Goal: Information Seeking & Learning: Learn about a topic

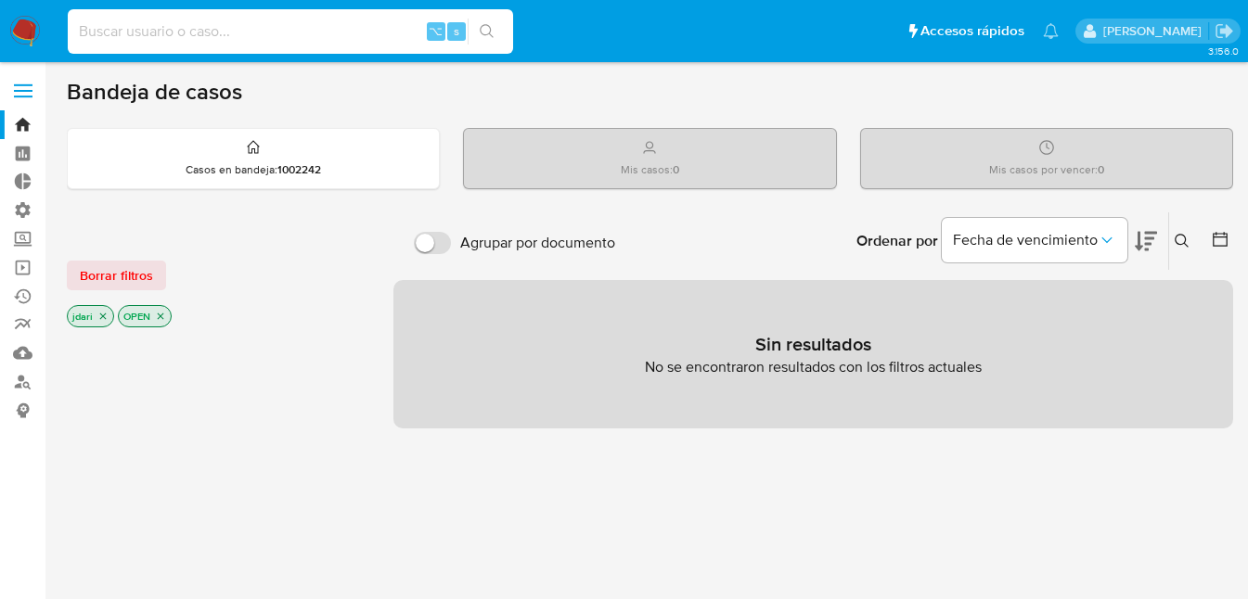
click at [147, 35] on input at bounding box center [290, 31] width 445 height 24
type input "dari_89_julian@hotmail.com"
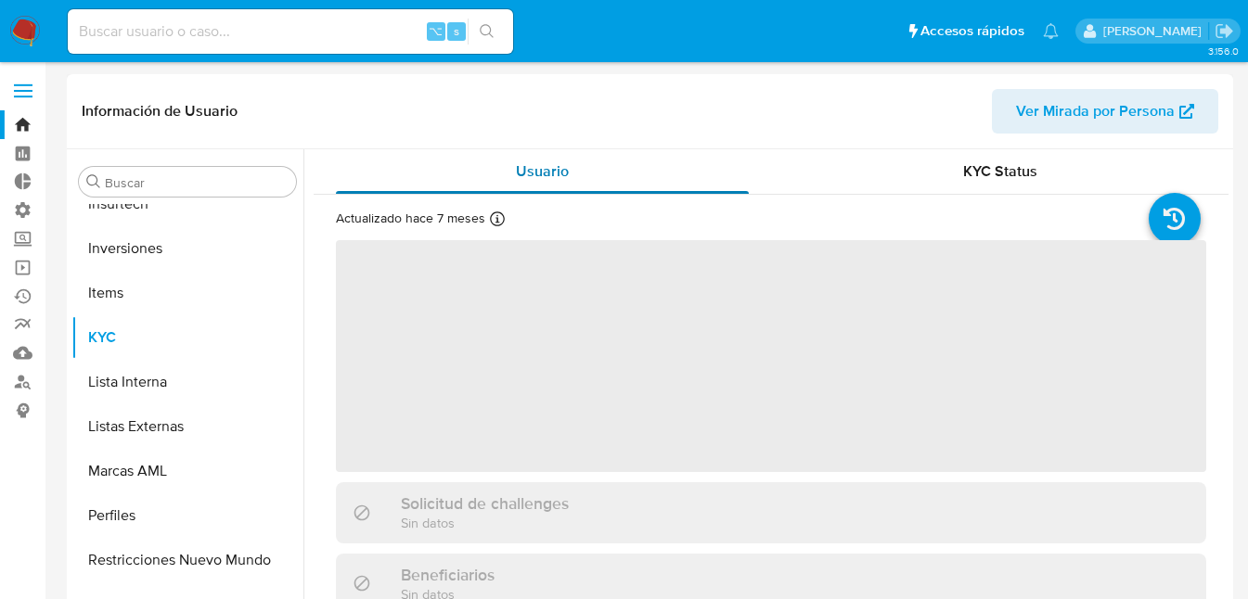
scroll to position [873, 0]
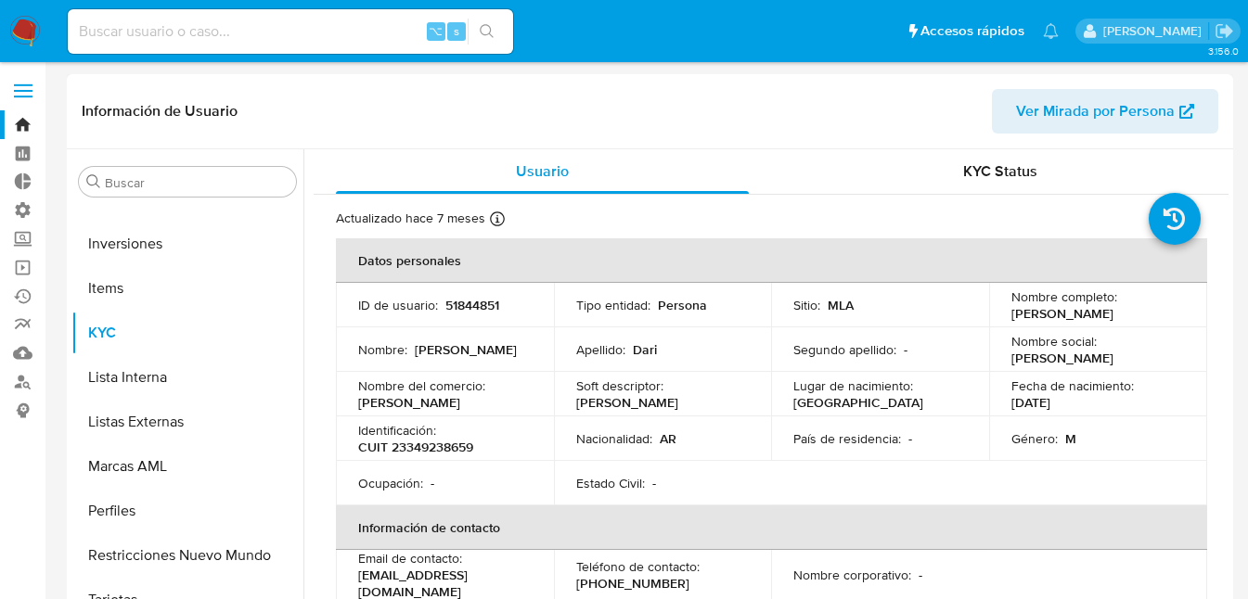
select select "10"
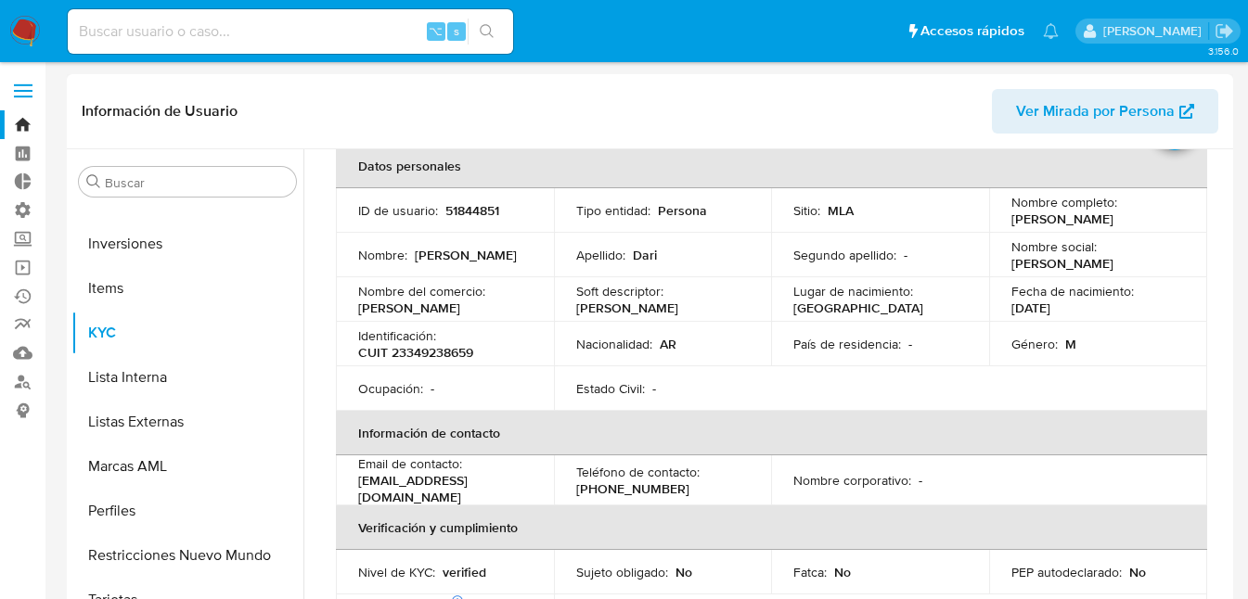
scroll to position [0, 0]
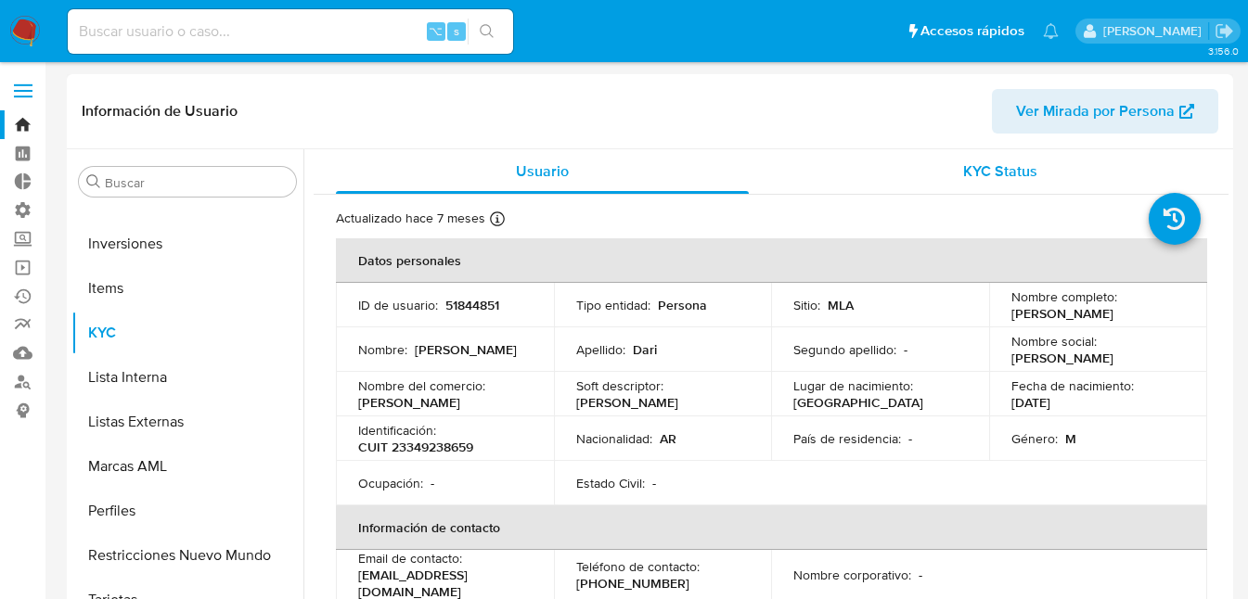
click at [983, 175] on span "KYC Status" at bounding box center [1000, 170] width 74 height 21
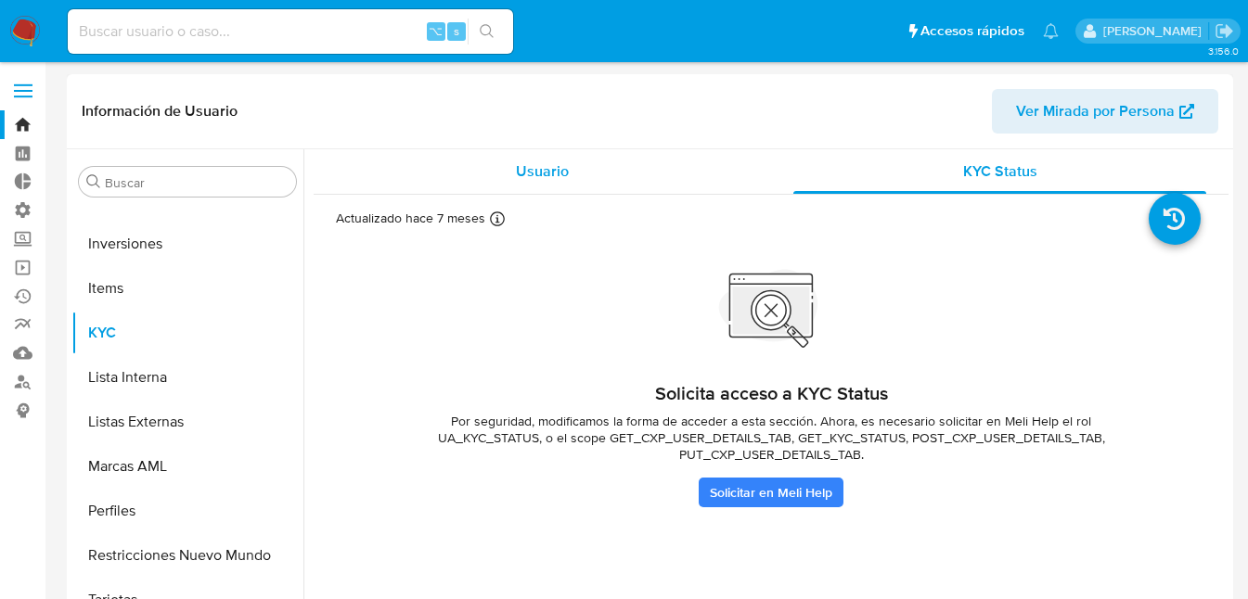
click at [527, 170] on span "Usuario" at bounding box center [542, 170] width 53 height 21
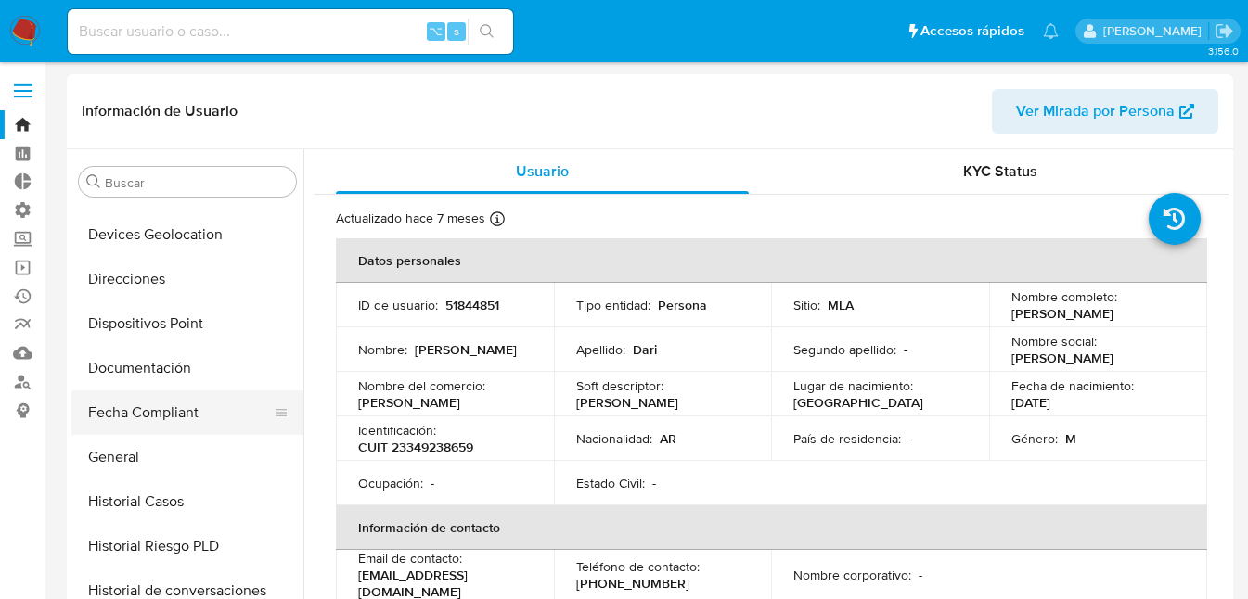
scroll to position [344, 0]
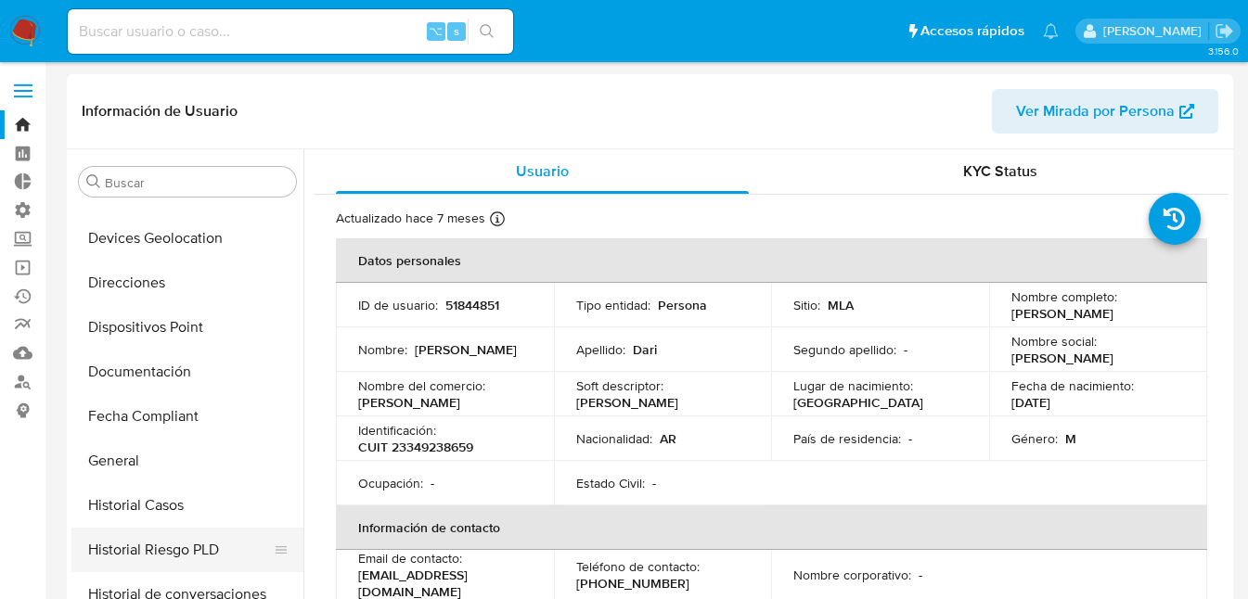
click at [144, 548] on button "Historial Riesgo PLD" at bounding box center [179, 550] width 217 height 45
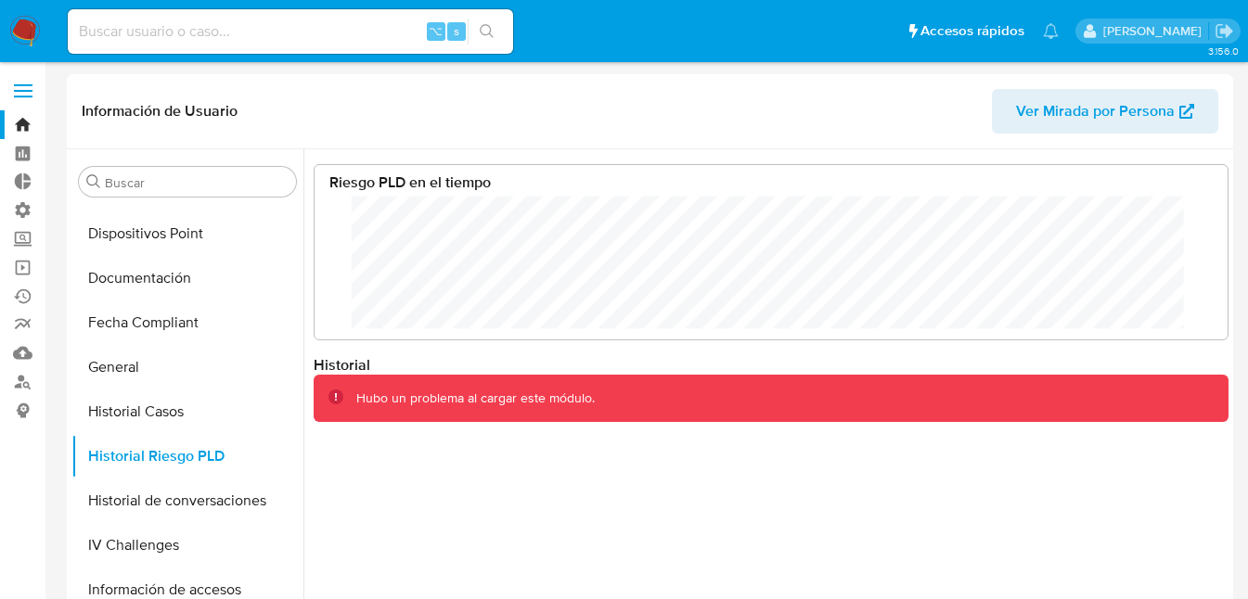
scroll to position [444, 0]
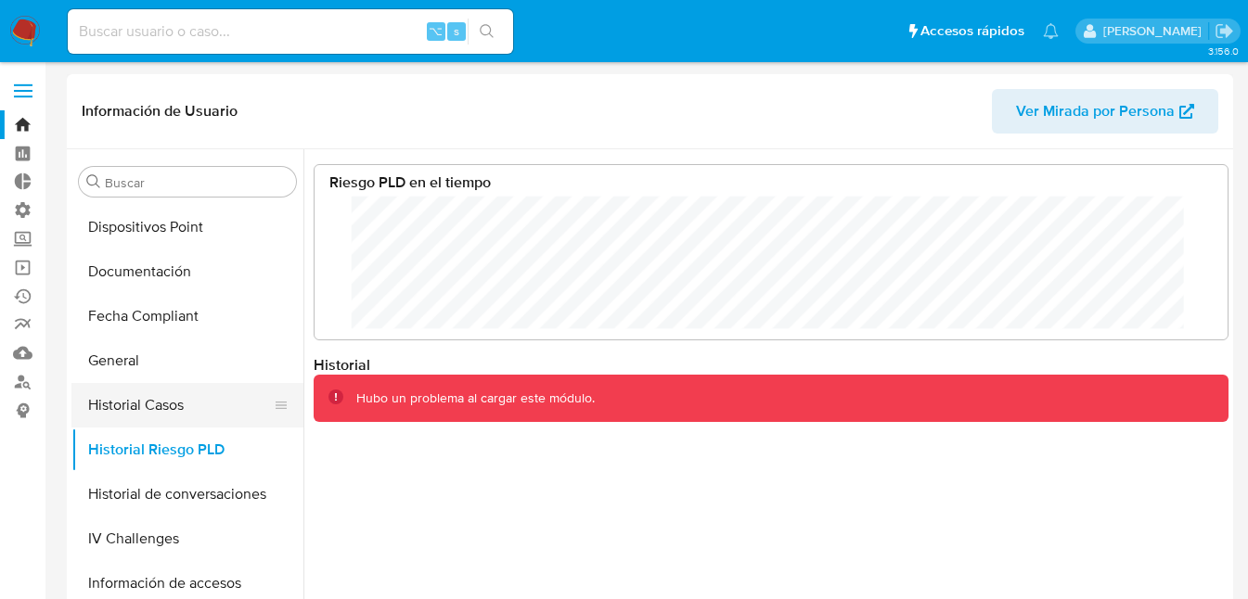
click at [99, 401] on button "Historial Casos" at bounding box center [179, 405] width 217 height 45
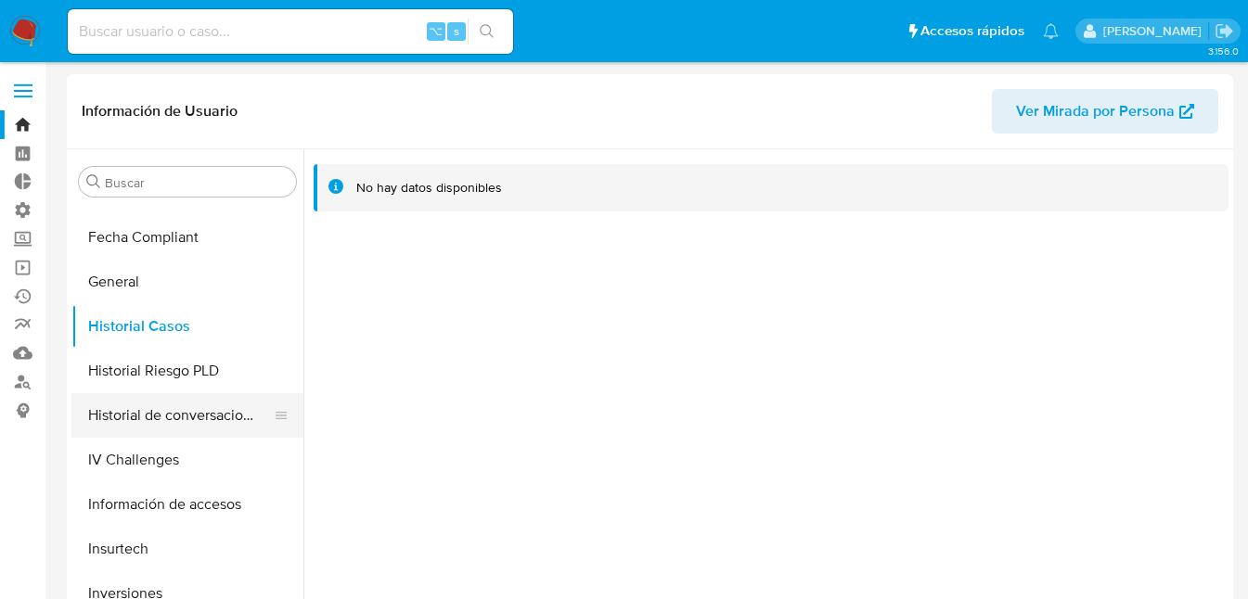
scroll to position [534, 0]
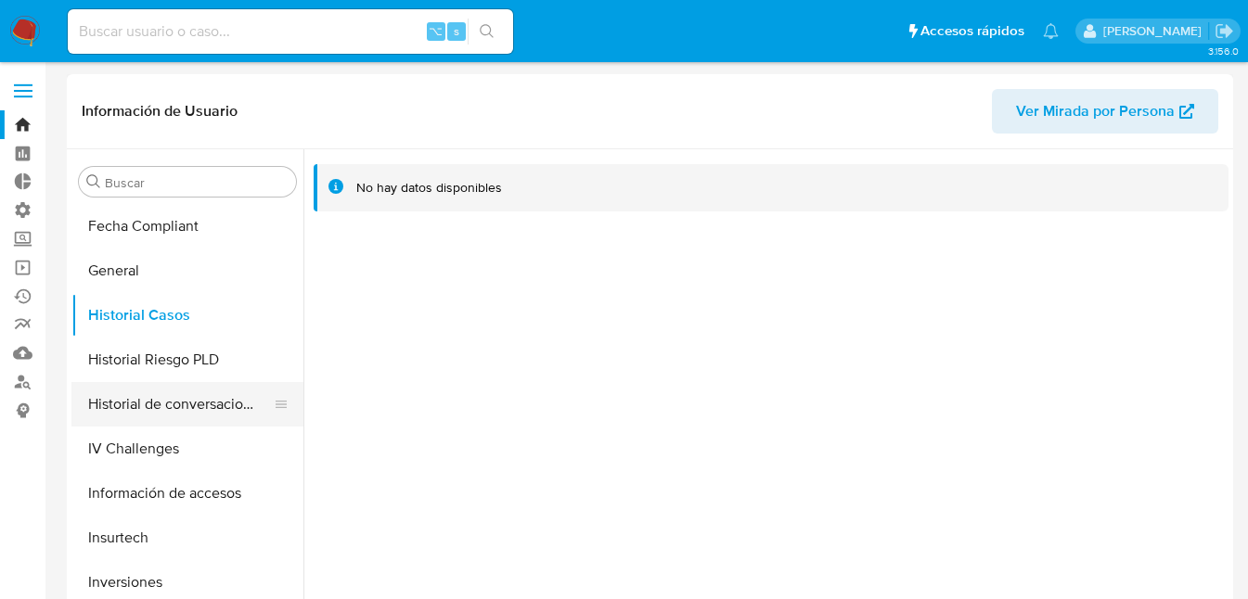
click at [130, 401] on button "Historial de conversaciones" at bounding box center [179, 404] width 217 height 45
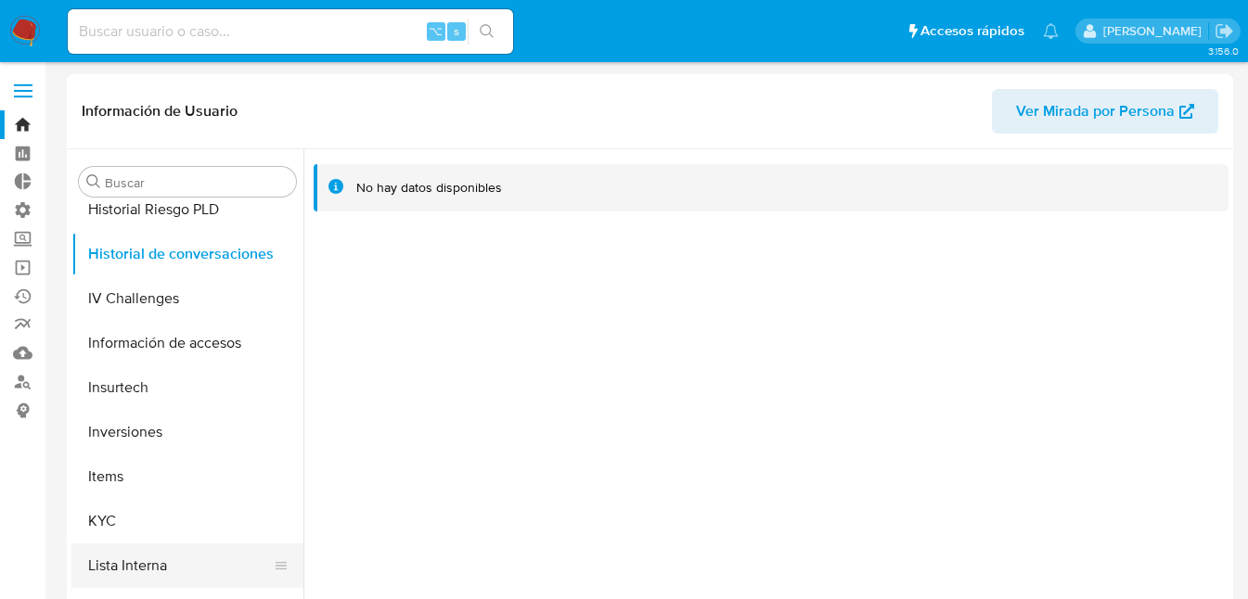
scroll to position [873, 0]
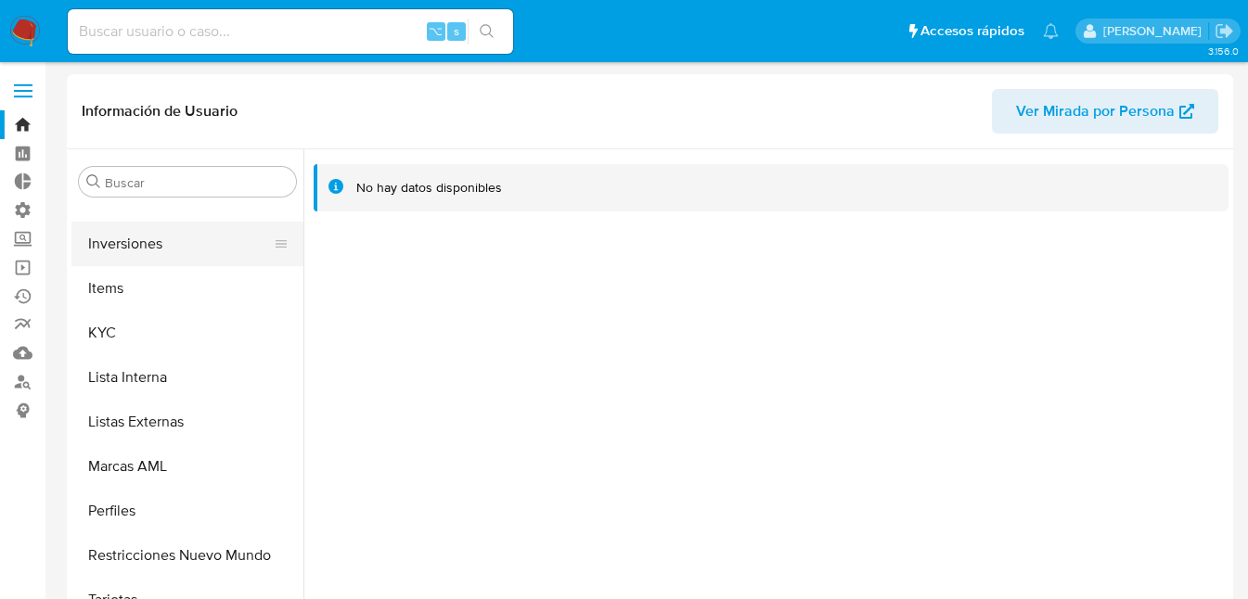
click at [126, 242] on button "Inversiones" at bounding box center [179, 244] width 217 height 45
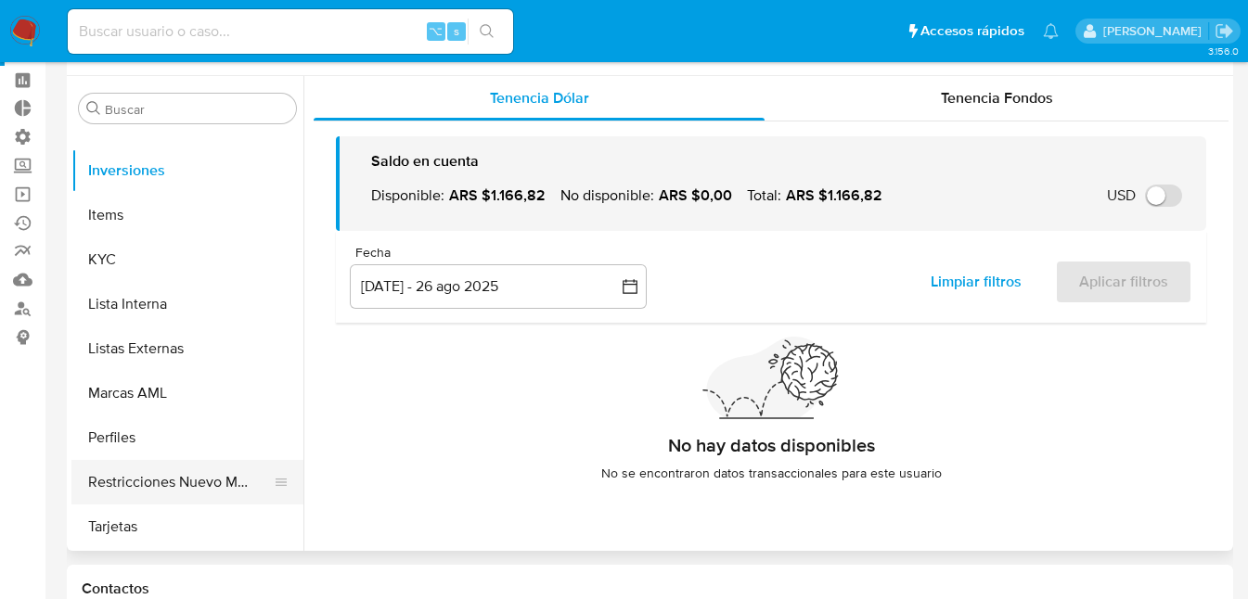
scroll to position [93, 0]
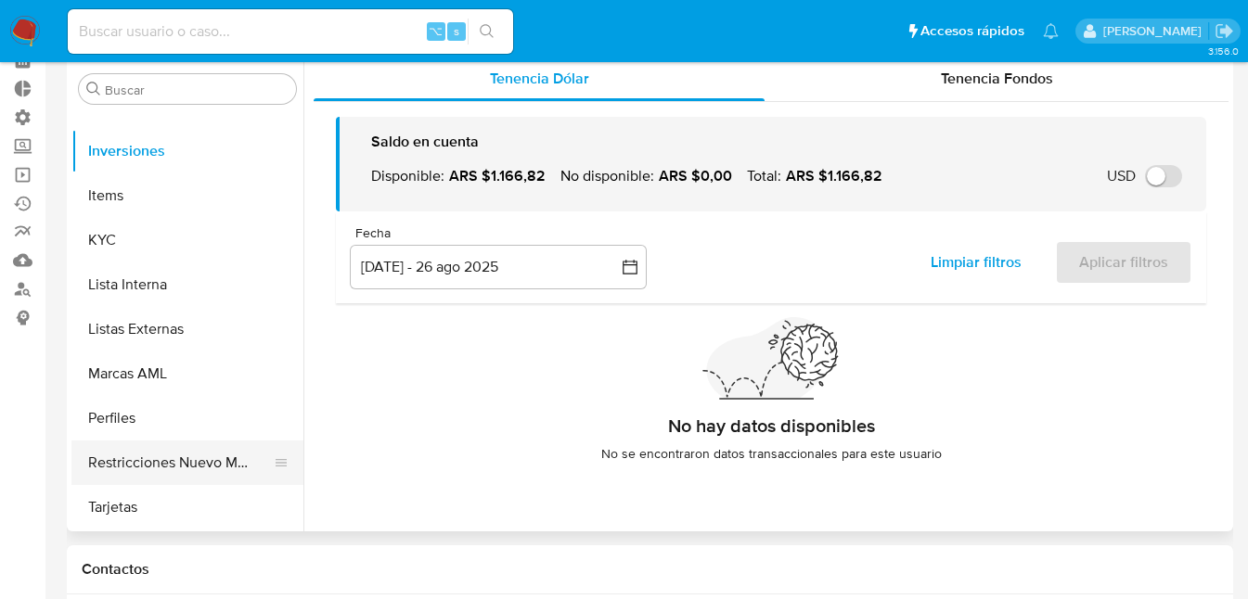
click at [132, 455] on button "Restricciones Nuevo Mundo" at bounding box center [179, 463] width 217 height 45
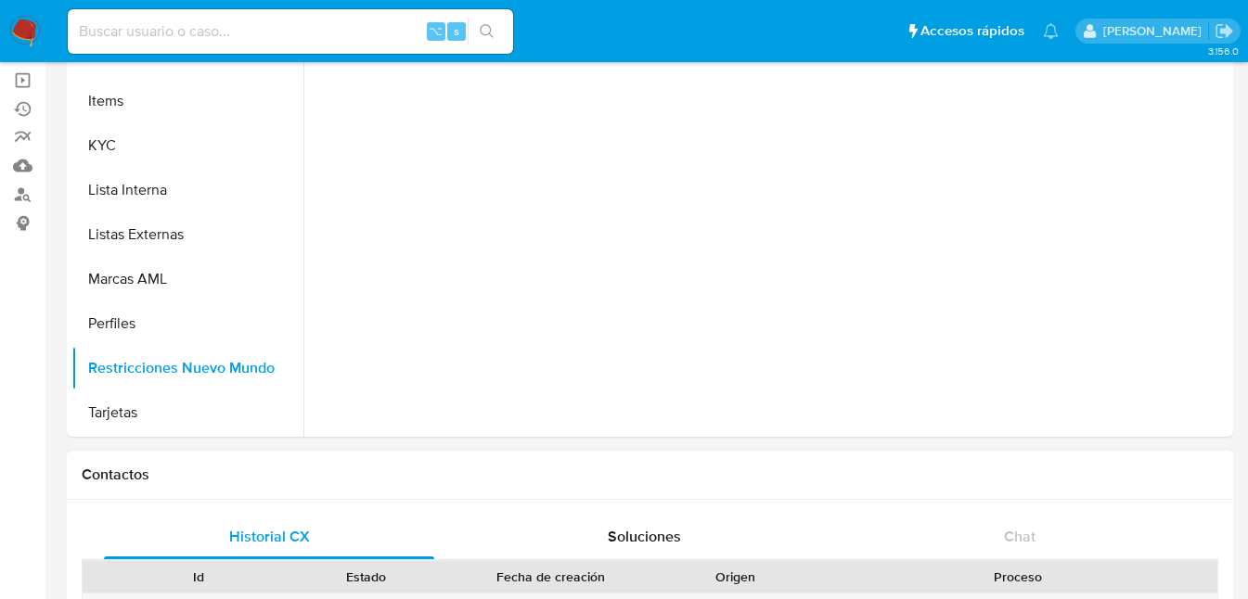
scroll to position [261, 0]
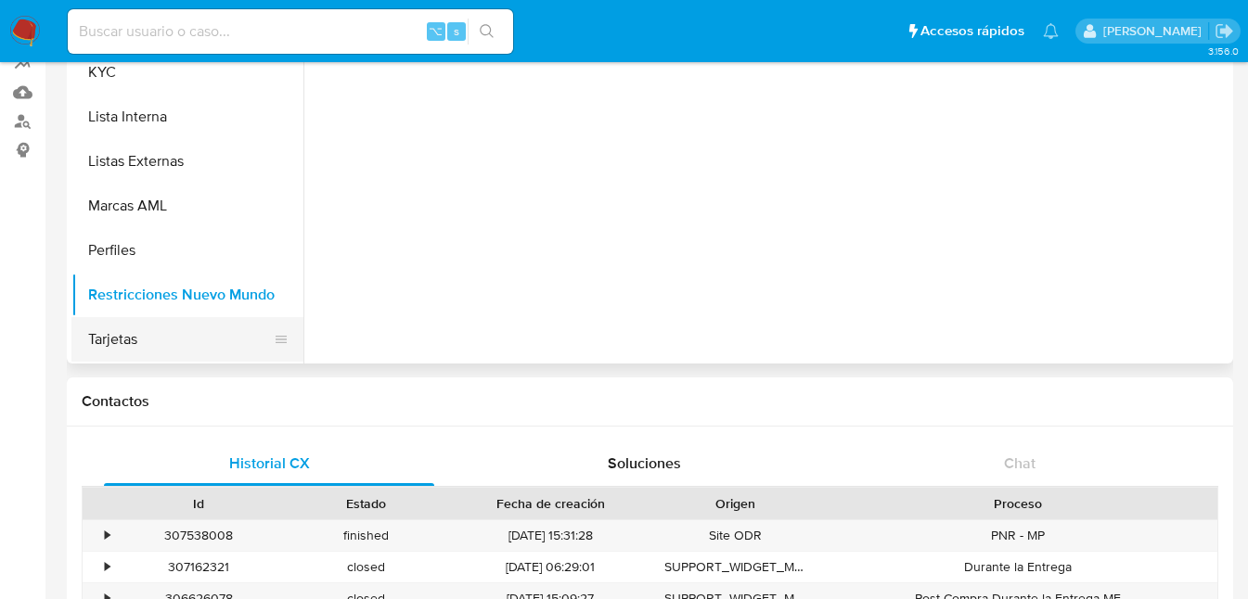
click at [105, 342] on button "Tarjetas" at bounding box center [179, 339] width 217 height 45
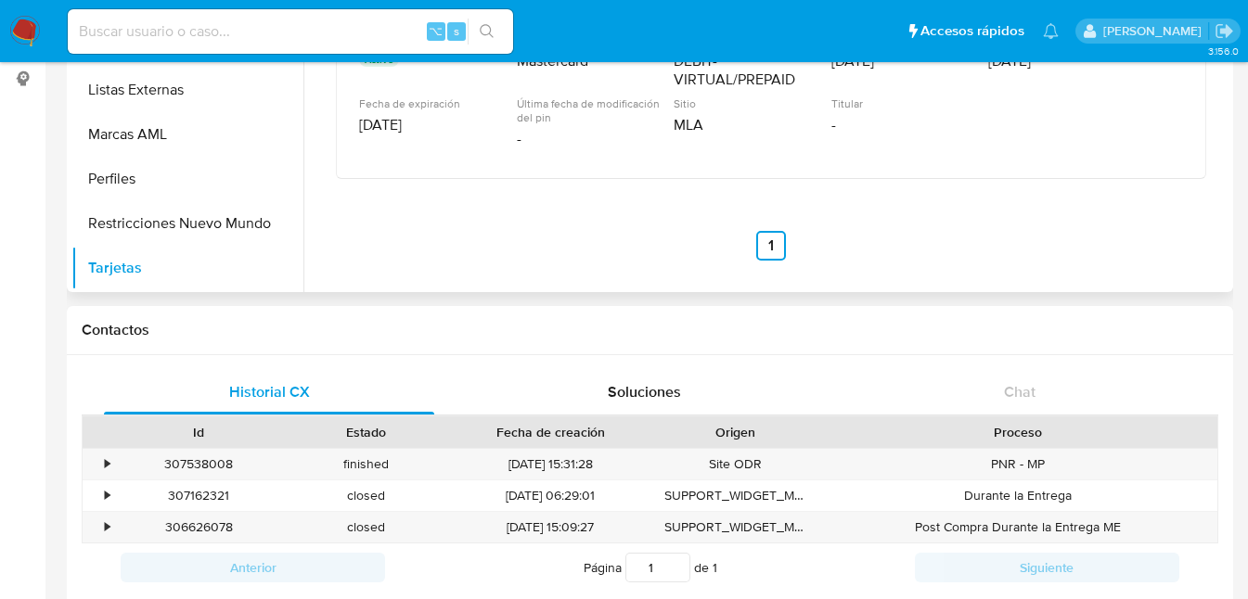
scroll to position [624, 0]
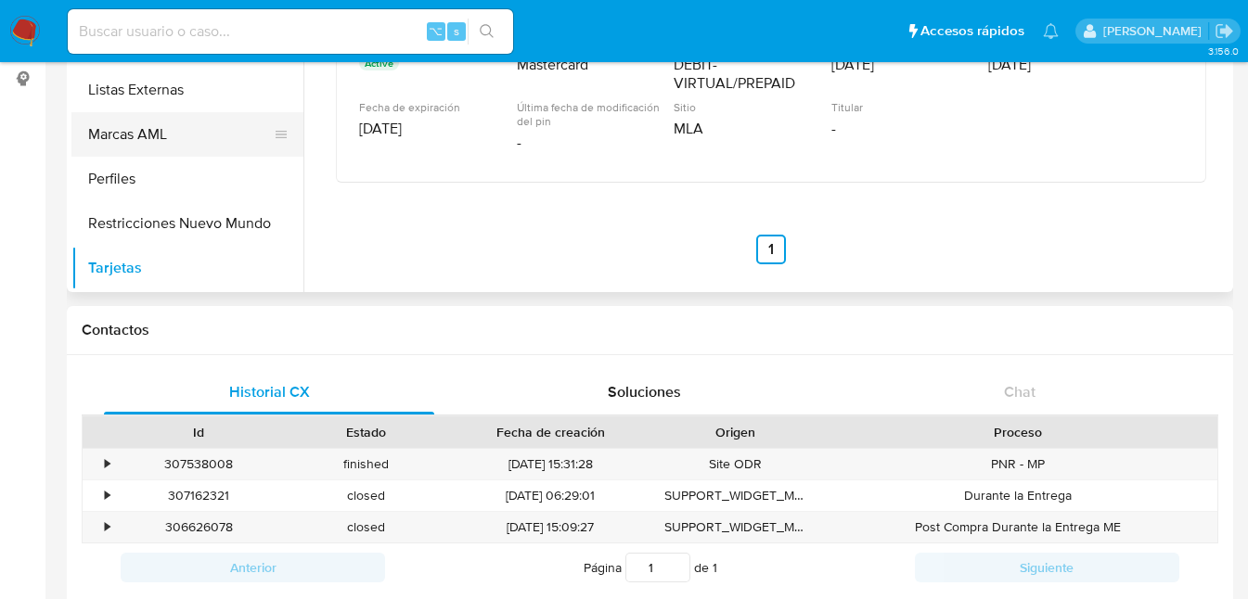
click at [150, 135] on button "Marcas AML" at bounding box center [179, 134] width 217 height 45
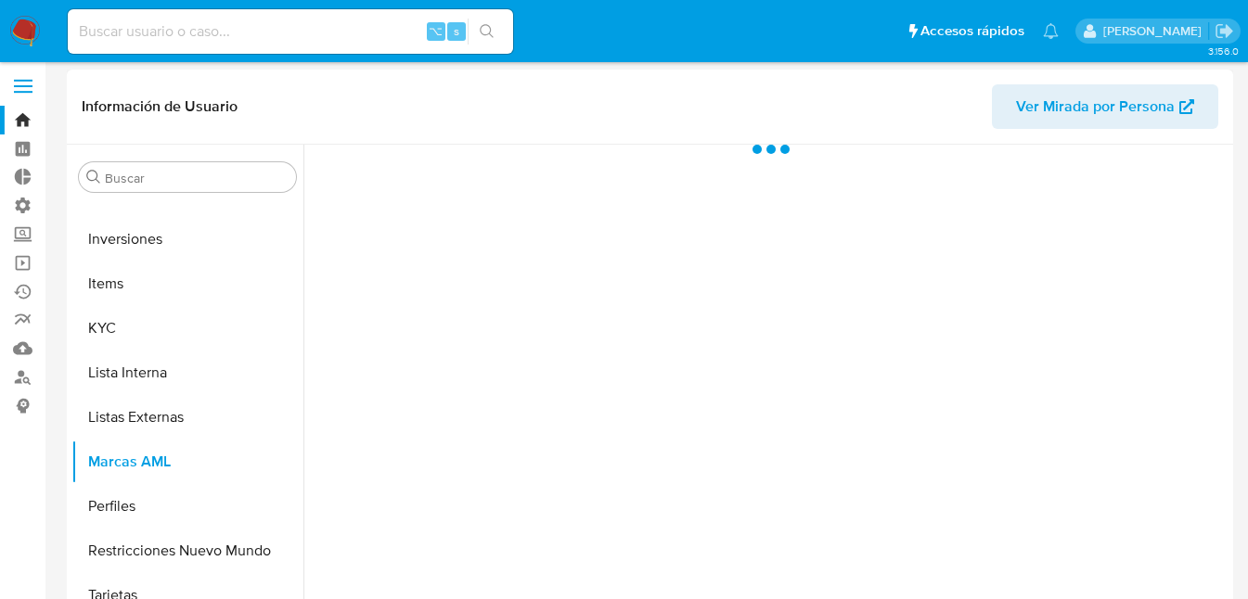
scroll to position [0, 0]
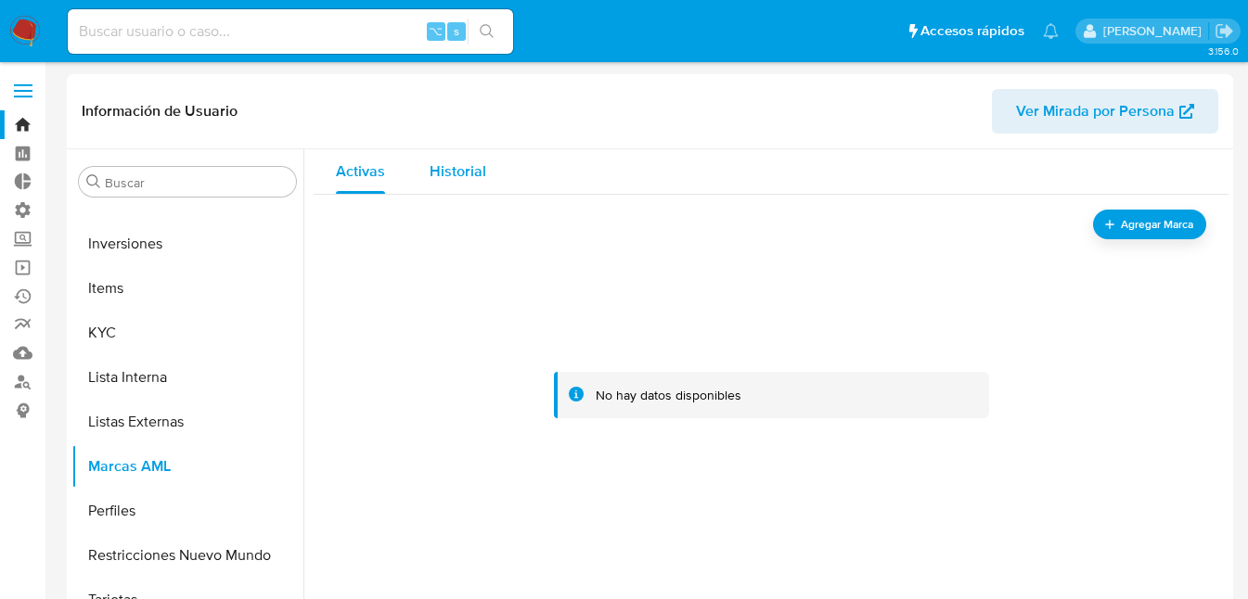
click at [430, 169] on span "Historial" at bounding box center [458, 170] width 57 height 21
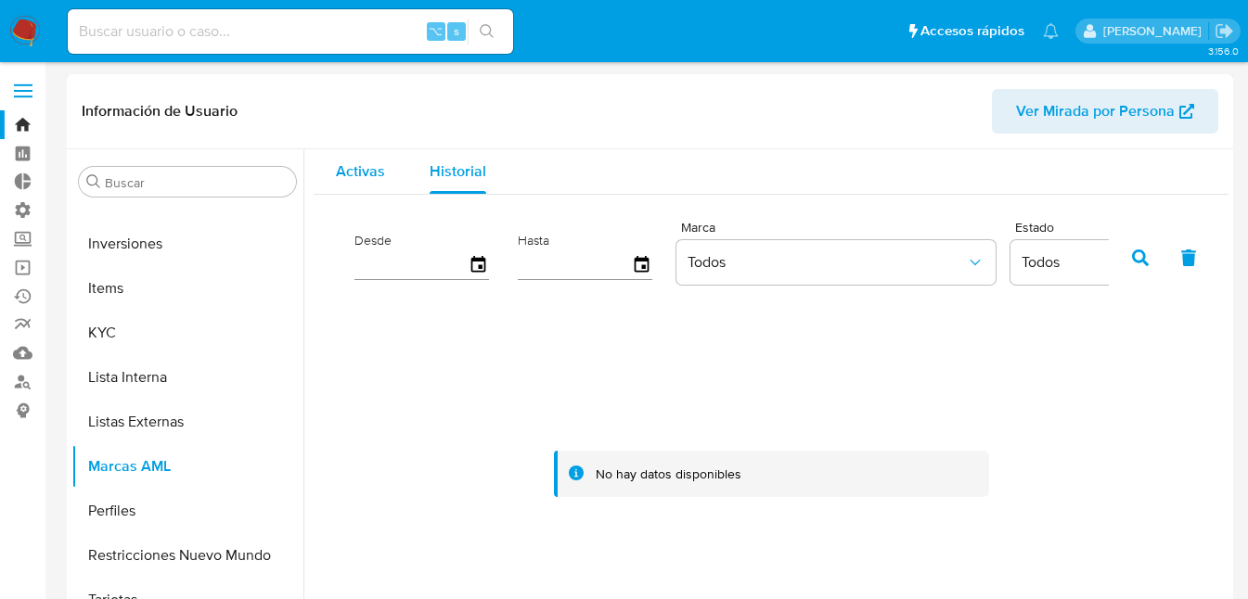
click at [336, 172] on span "Activas" at bounding box center [360, 170] width 49 height 21
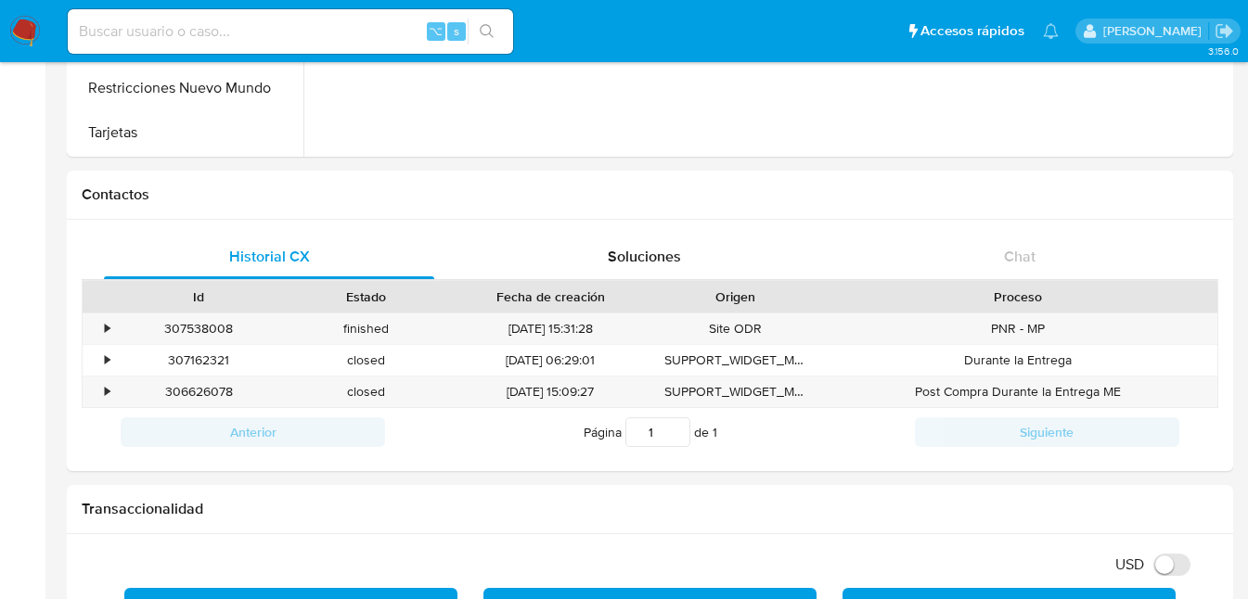
scroll to position [873, 0]
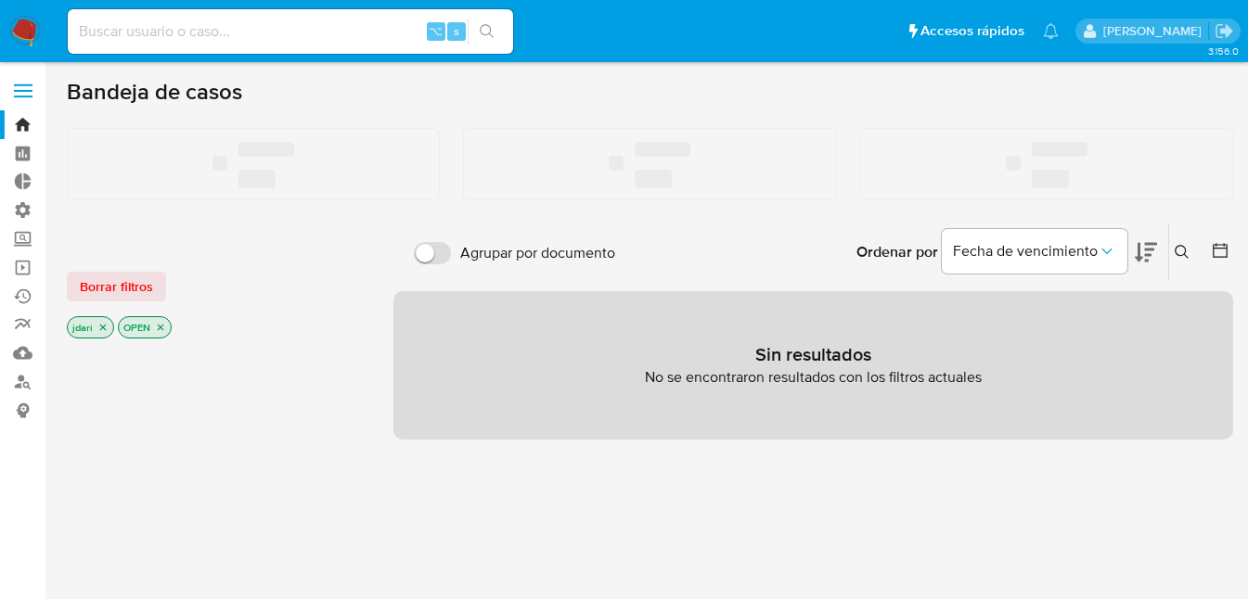
click at [137, 26] on input at bounding box center [290, 31] width 445 height 24
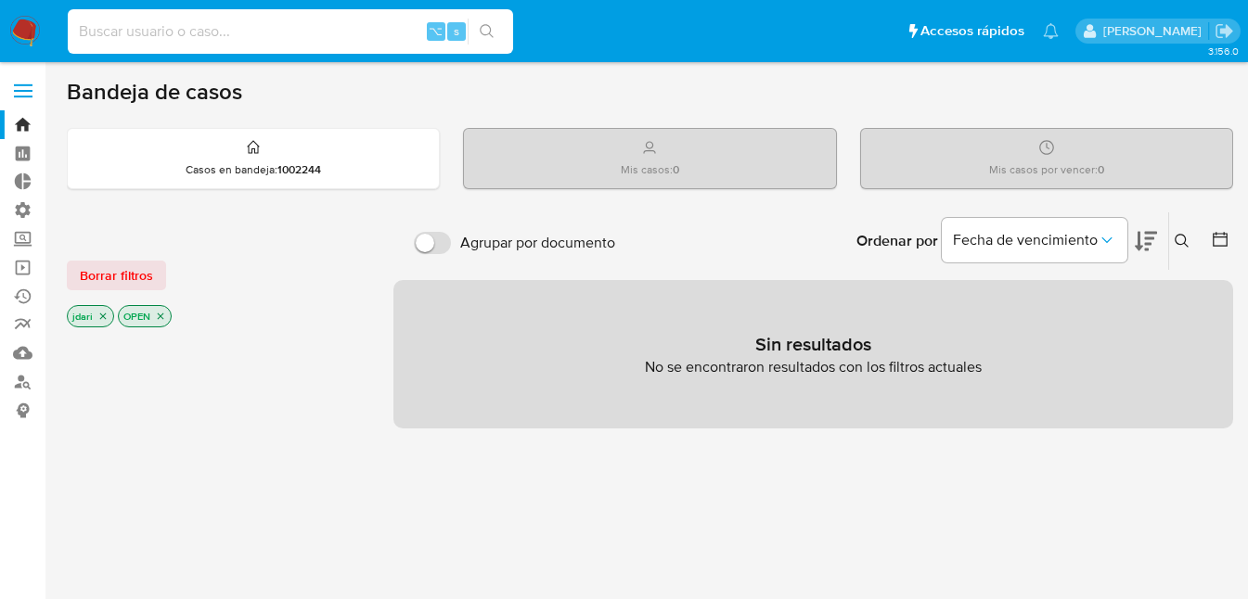
paste input "[PERSON_NAME].mer"
type input "[PERSON_NAME].mer"
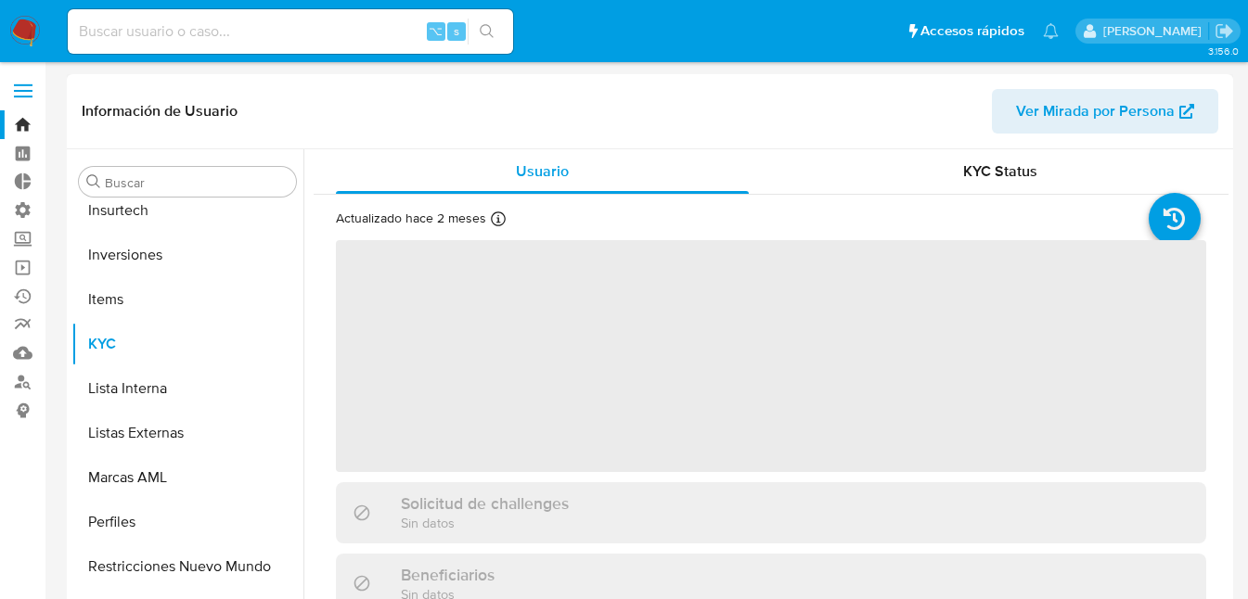
scroll to position [873, 0]
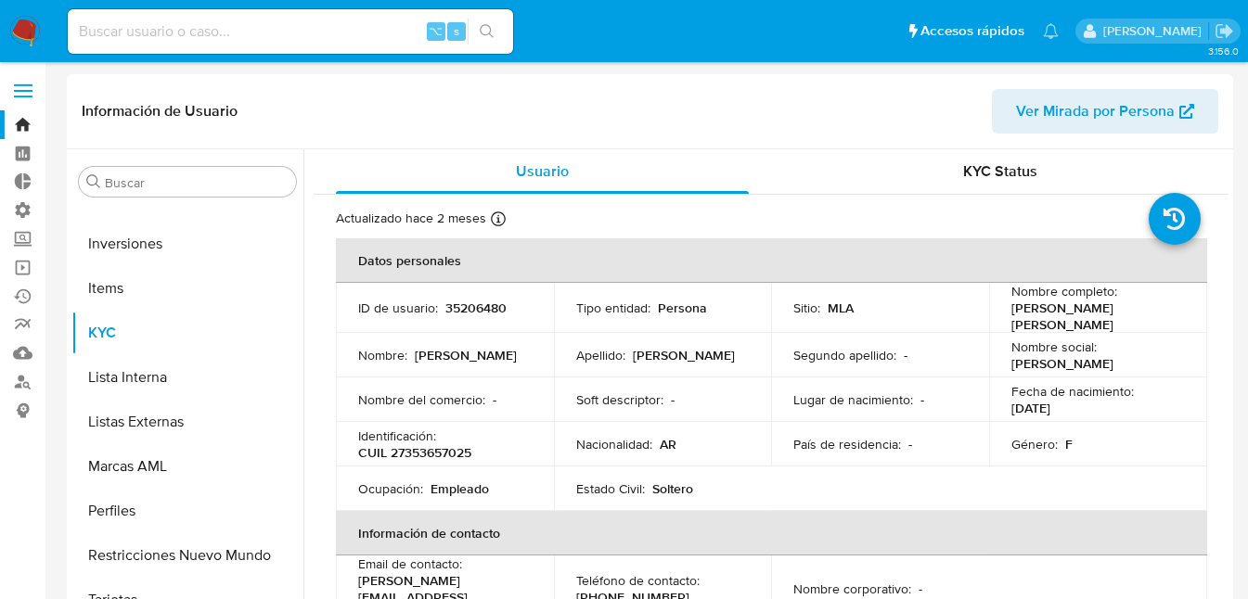
select select "10"
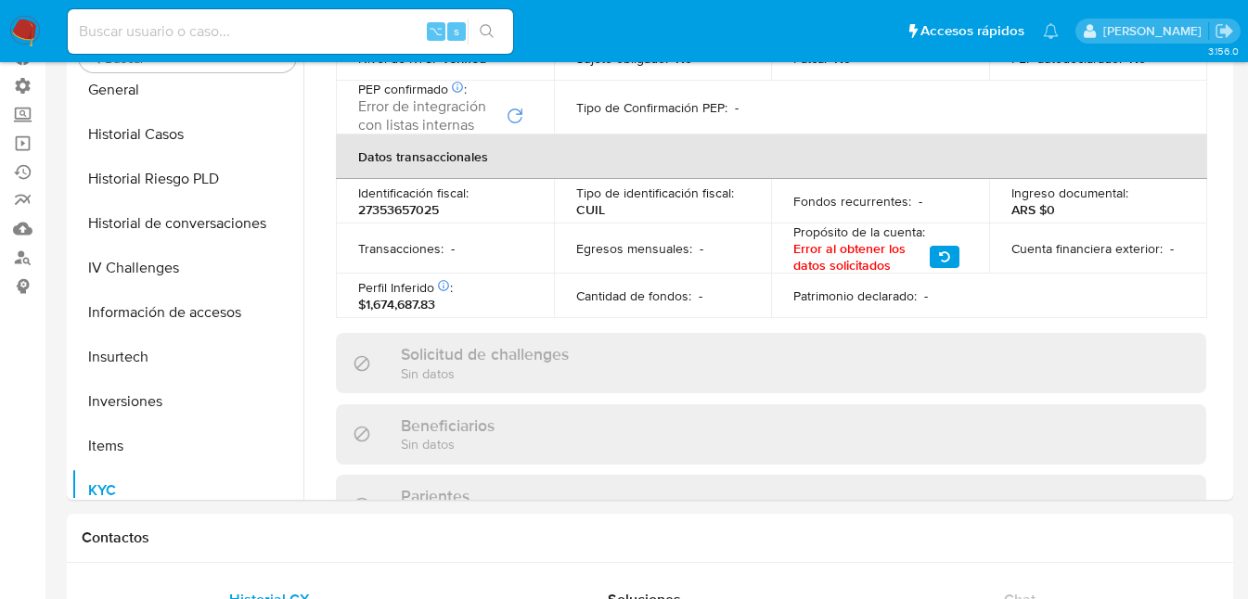
scroll to position [587, 0]
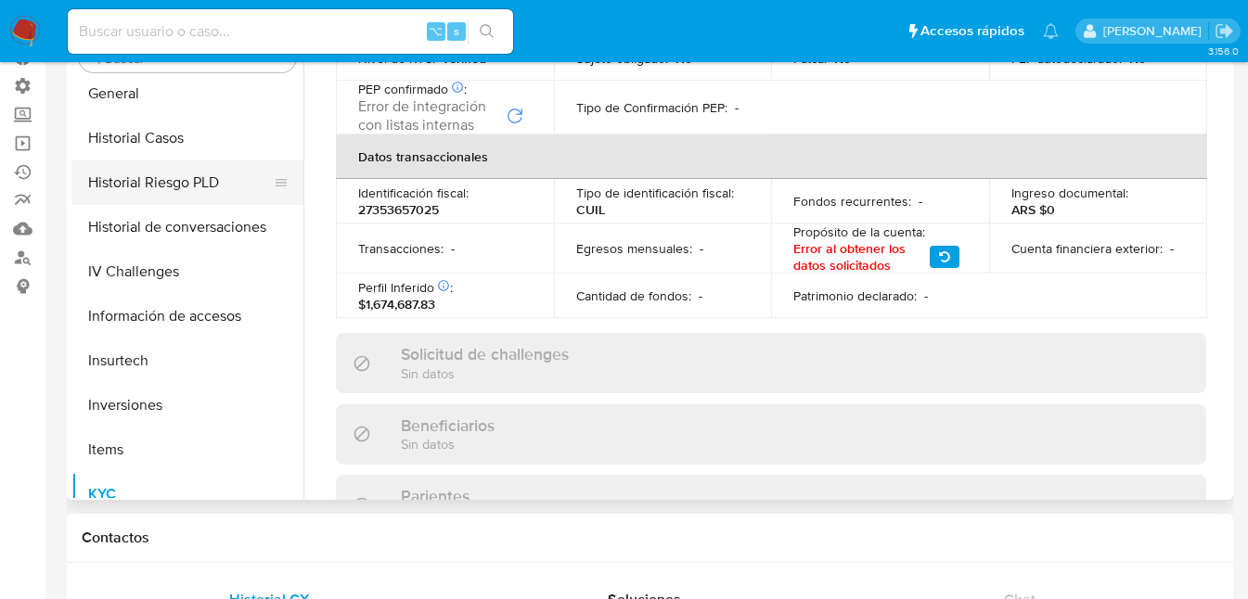
click at [173, 183] on button "Historial Riesgo PLD" at bounding box center [179, 182] width 217 height 45
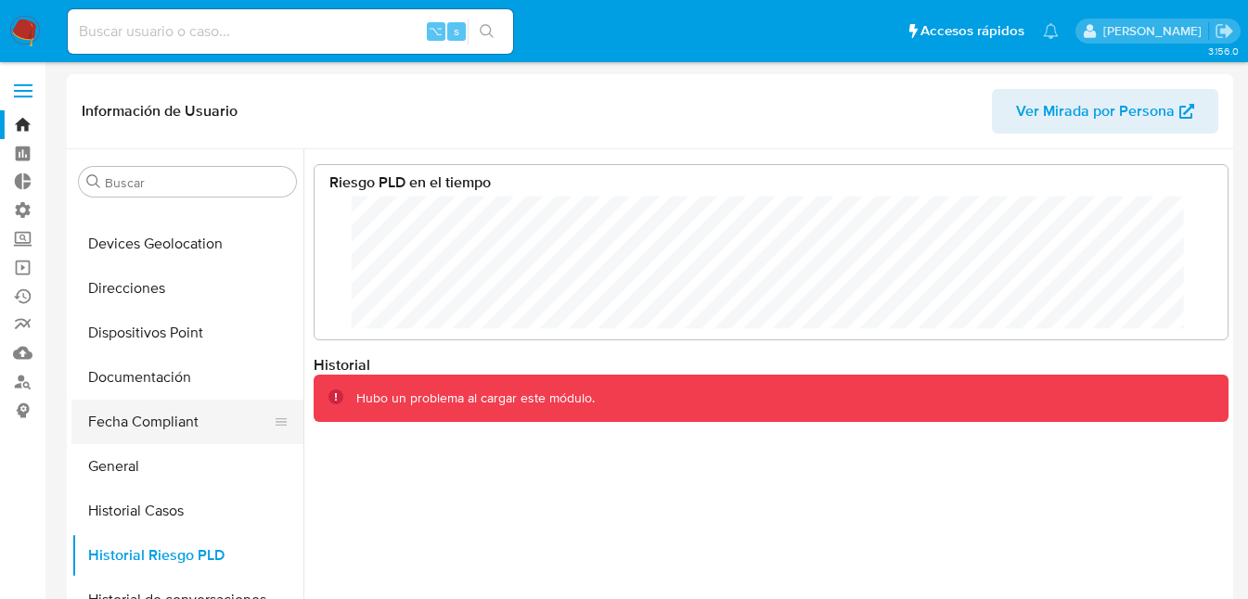
scroll to position [0, 0]
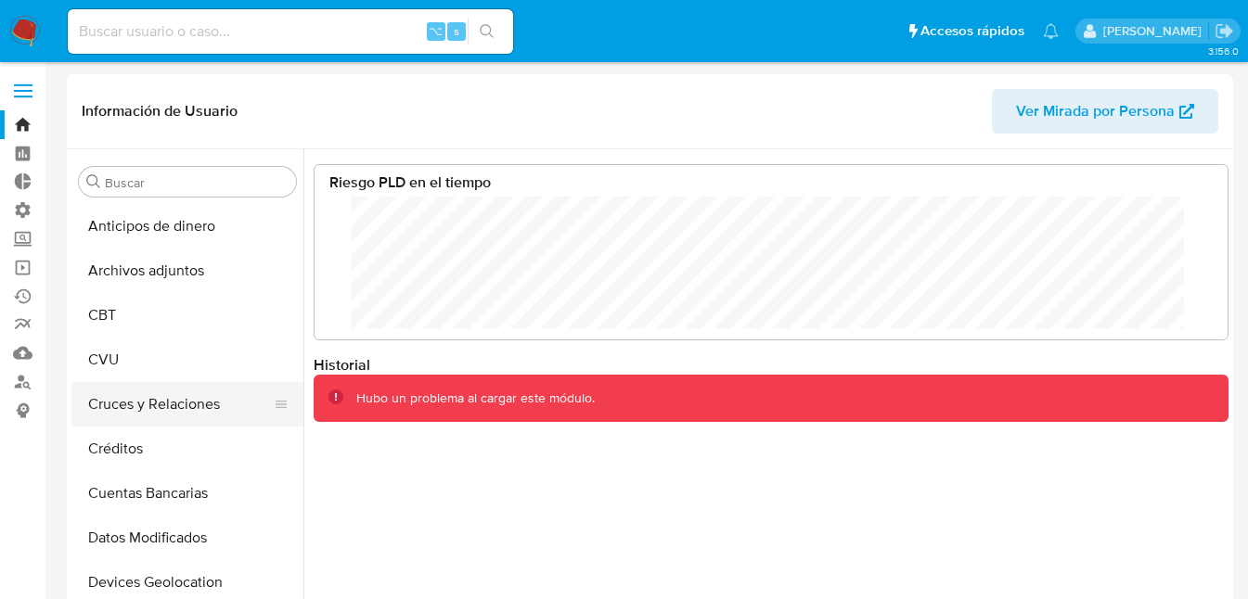
click at [163, 397] on button "Cruces y Relaciones" at bounding box center [179, 404] width 217 height 45
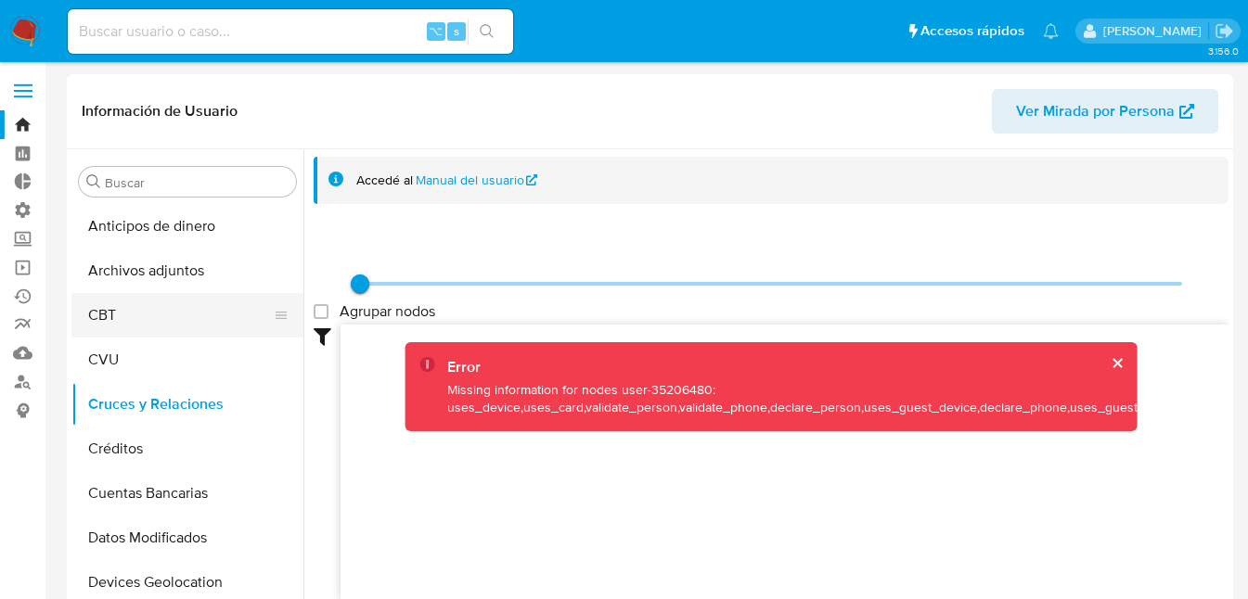
click at [99, 311] on button "CBT" at bounding box center [179, 315] width 217 height 45
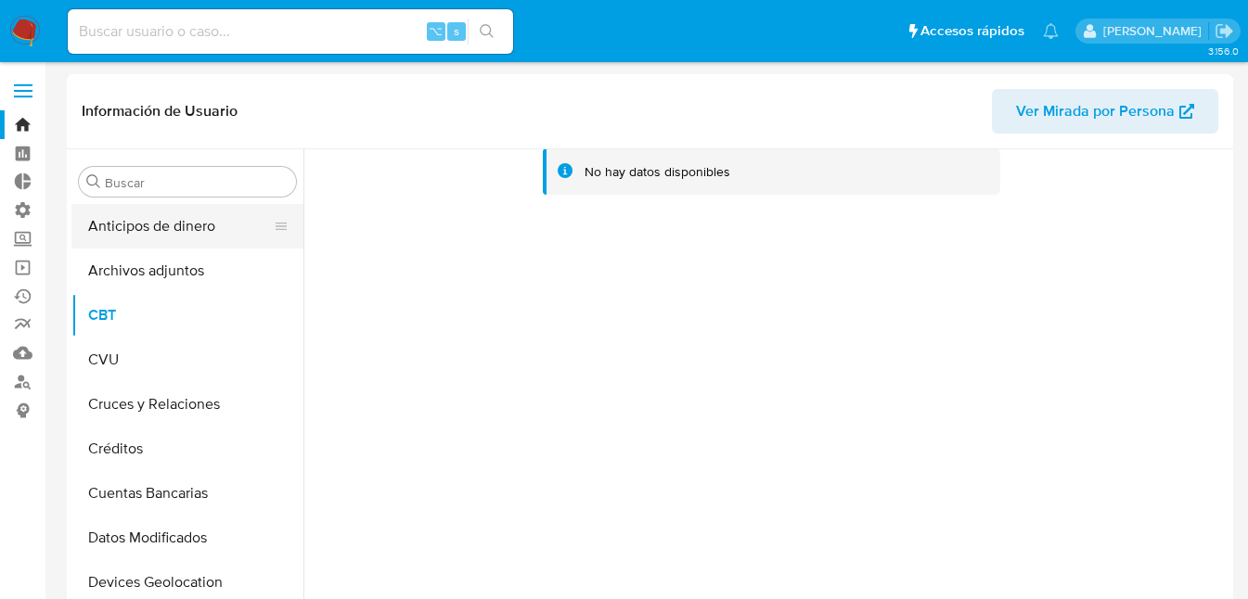
click at [135, 229] on button "Anticipos de dinero" at bounding box center [179, 226] width 217 height 45
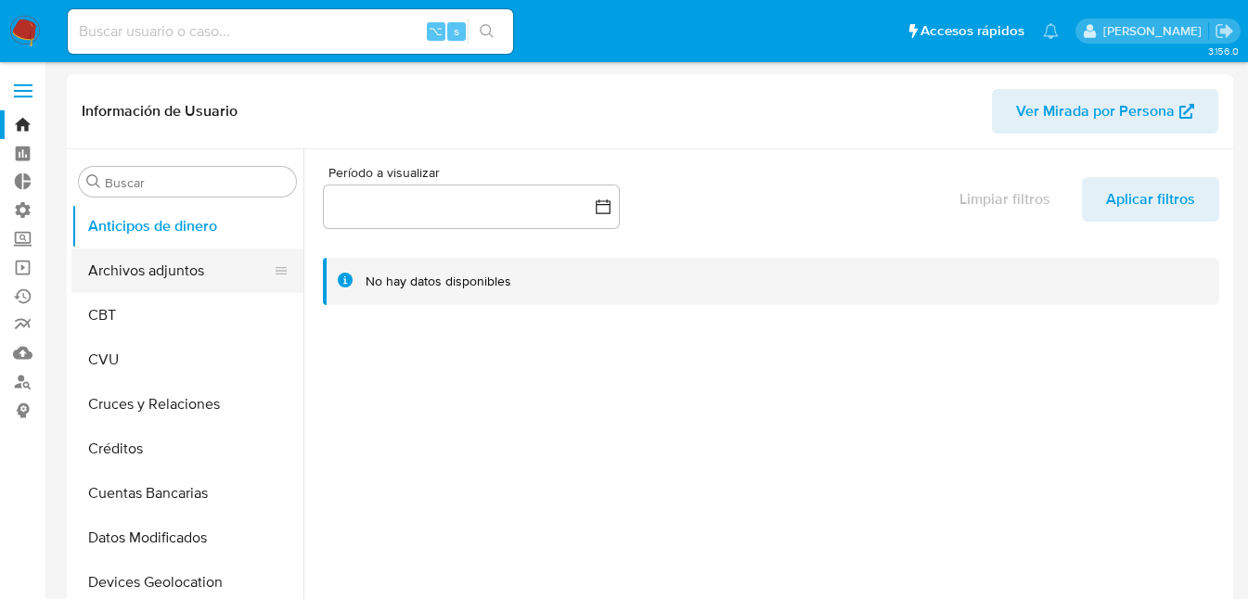
click at [149, 272] on button "Archivos adjuntos" at bounding box center [179, 271] width 217 height 45
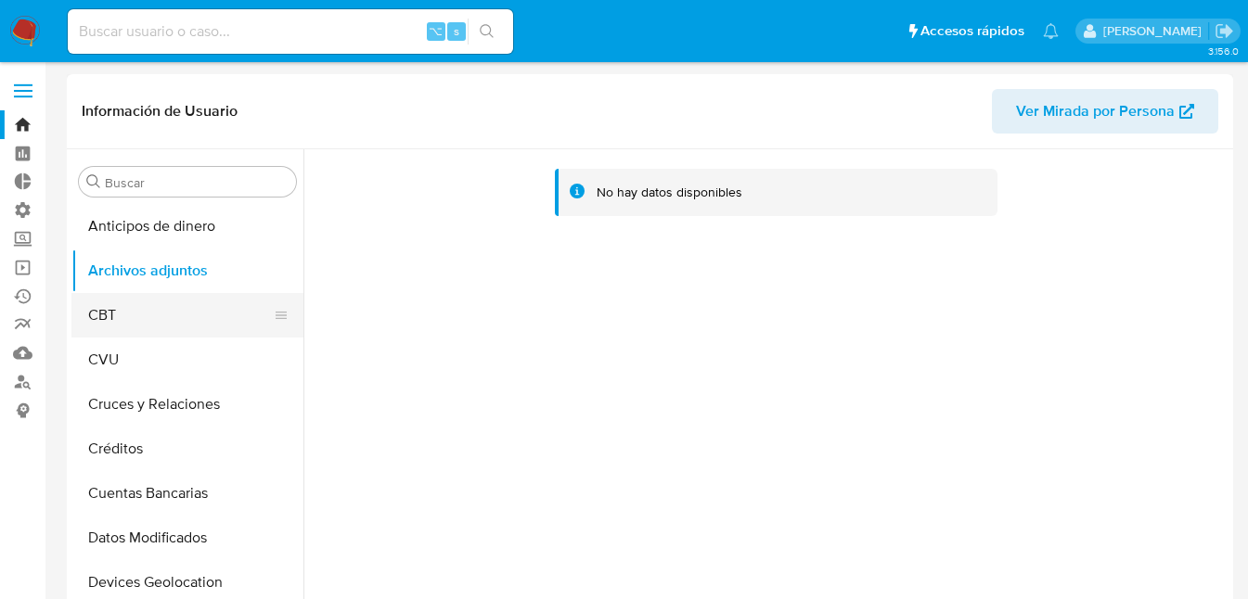
click at [112, 318] on button "CBT" at bounding box center [179, 315] width 217 height 45
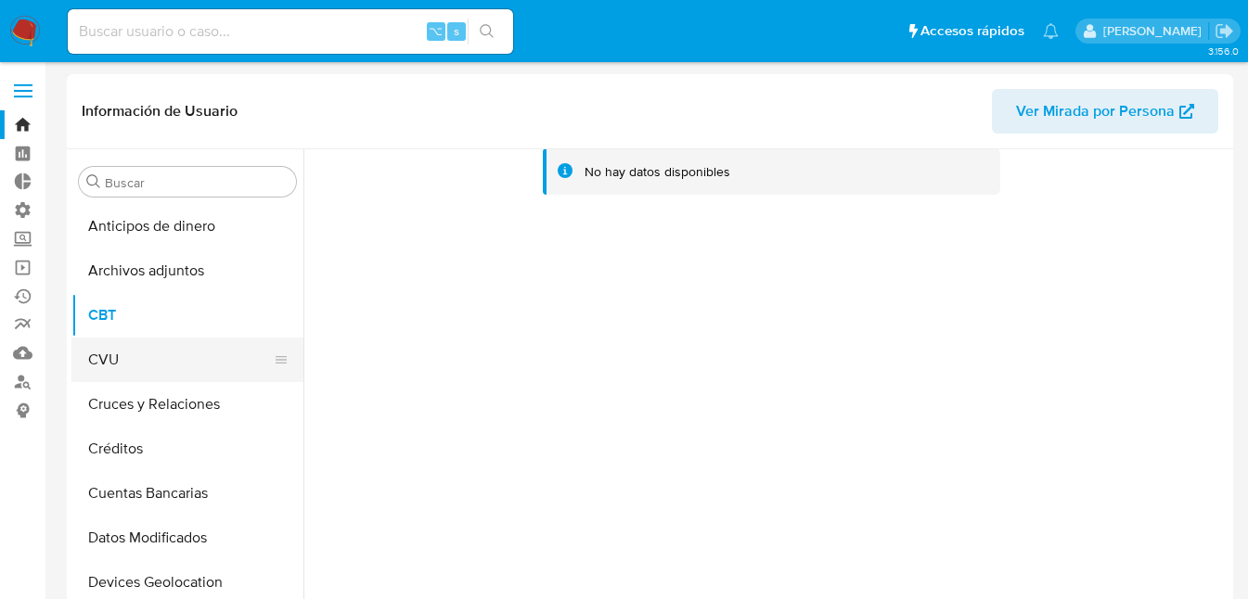
click at [109, 364] on button "CVU" at bounding box center [179, 360] width 217 height 45
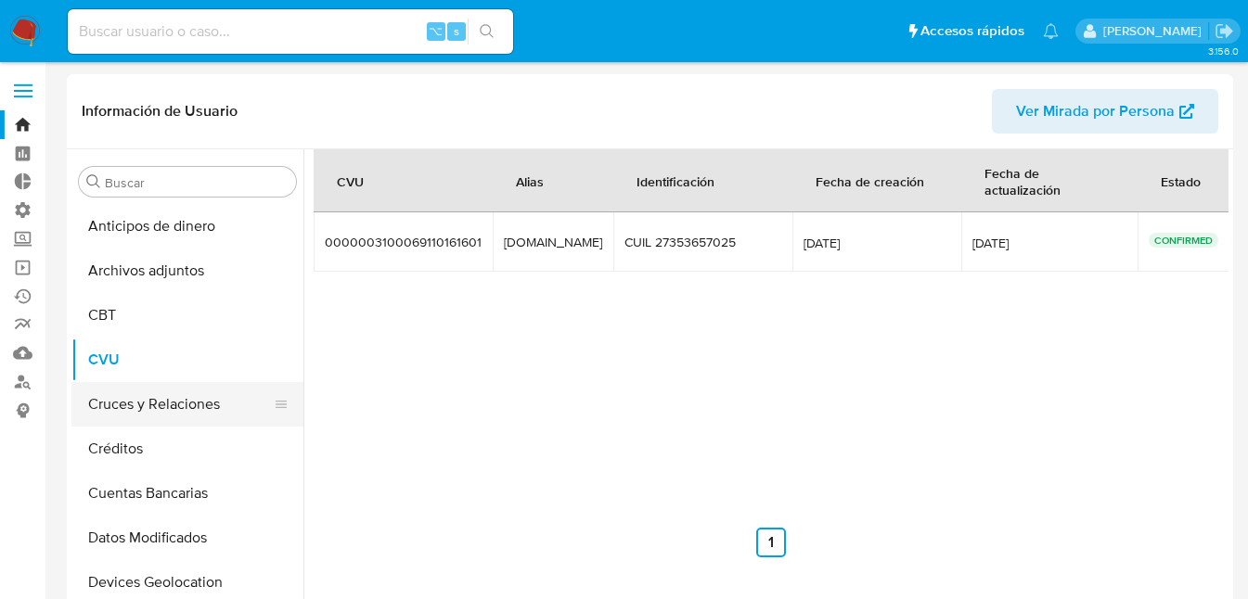
click at [172, 415] on button "Cruces y Relaciones" at bounding box center [179, 404] width 217 height 45
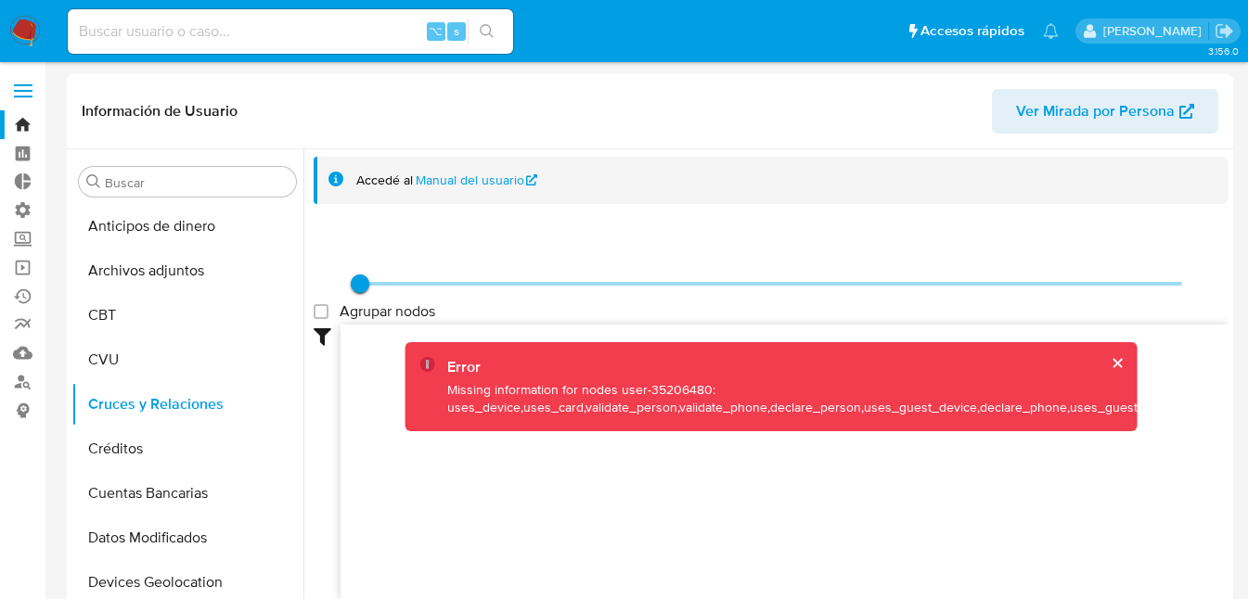
click at [1098, 361] on div "Error" at bounding box center [798, 367] width 702 height 20
click at [1110, 363] on button "cerrar" at bounding box center [1116, 363] width 12 height 12
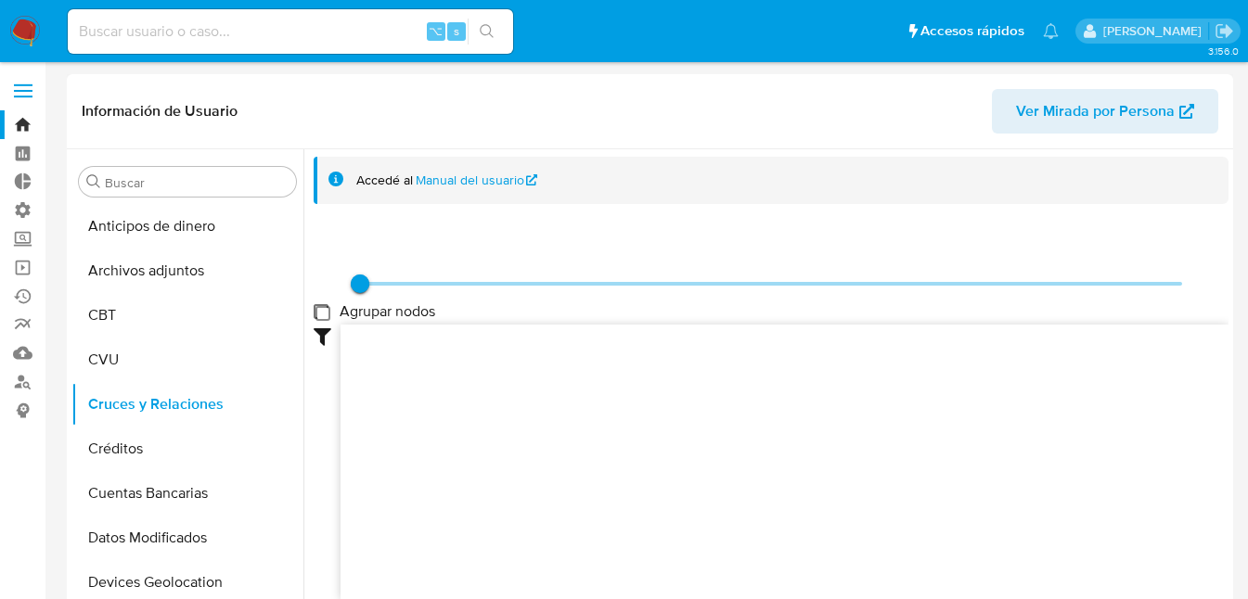
click at [322, 314] on group_nodes "Agrupar nodos" at bounding box center [321, 311] width 15 height 15
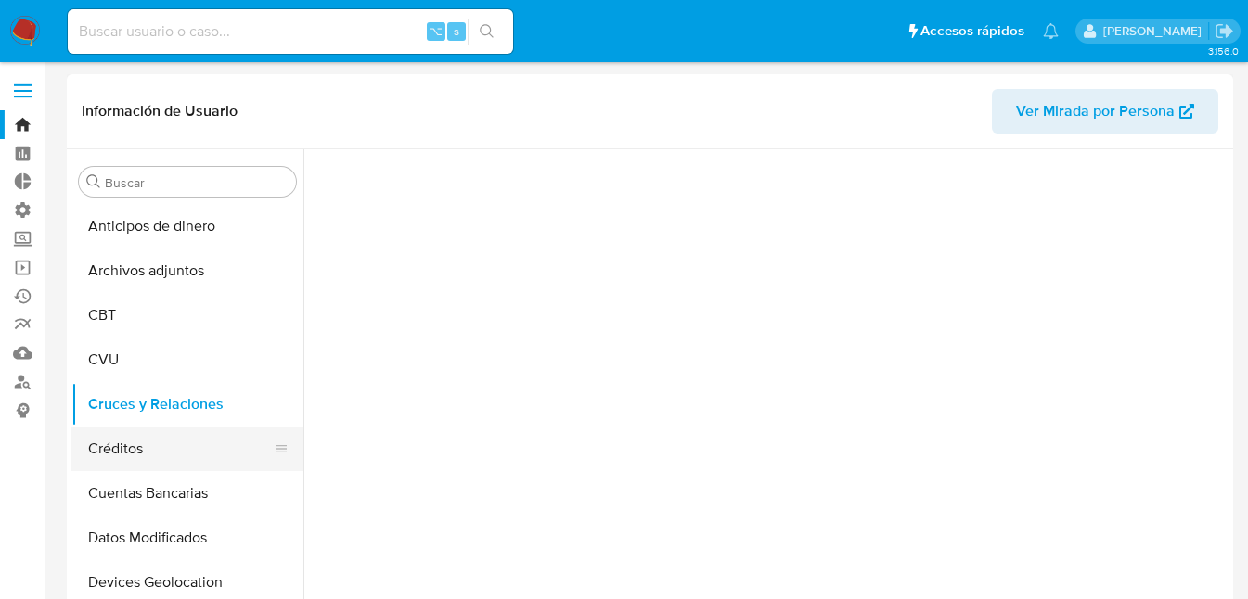
click at [126, 451] on button "Créditos" at bounding box center [179, 449] width 217 height 45
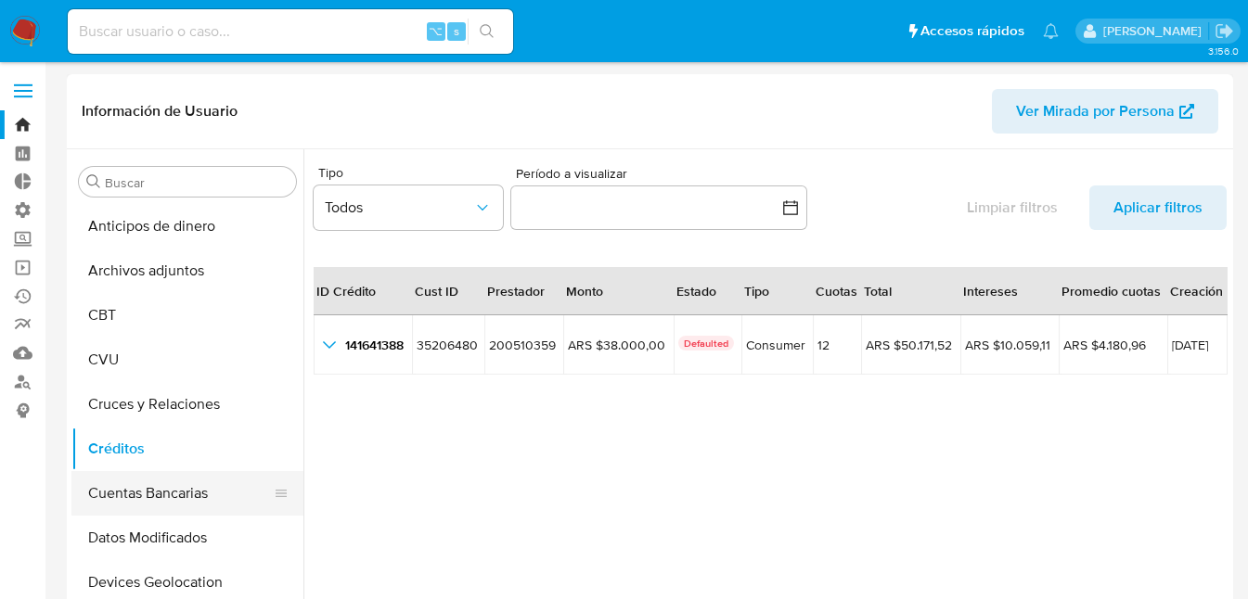
click at [143, 492] on button "Cuentas Bancarias" at bounding box center [179, 493] width 217 height 45
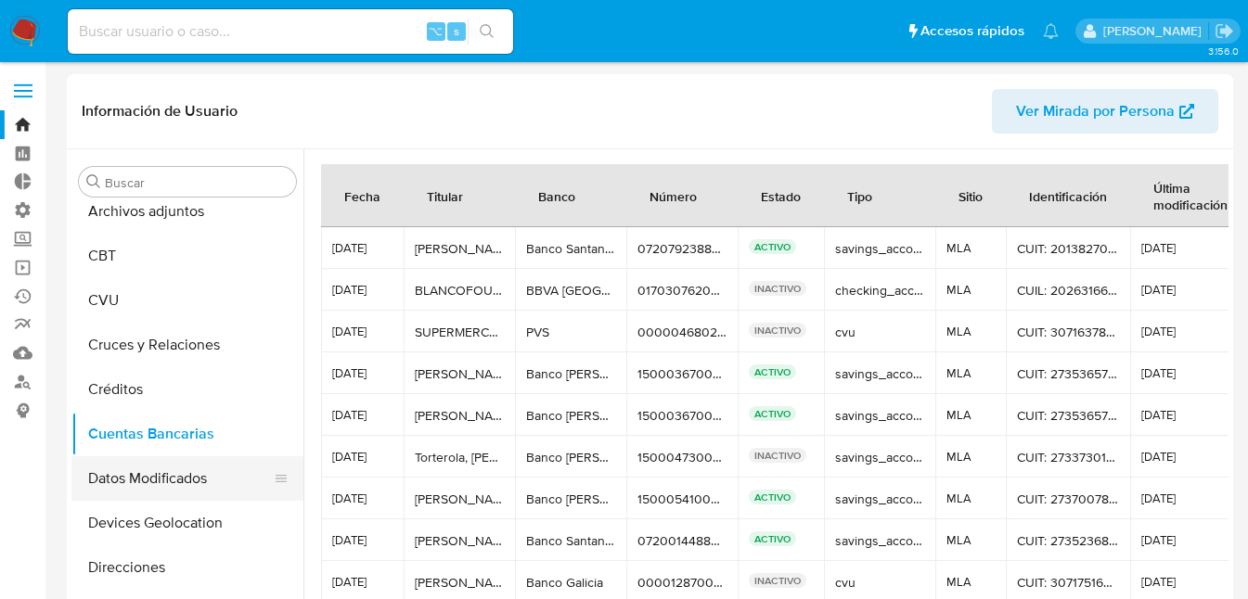
click at [109, 477] on button "Datos Modificados" at bounding box center [179, 478] width 217 height 45
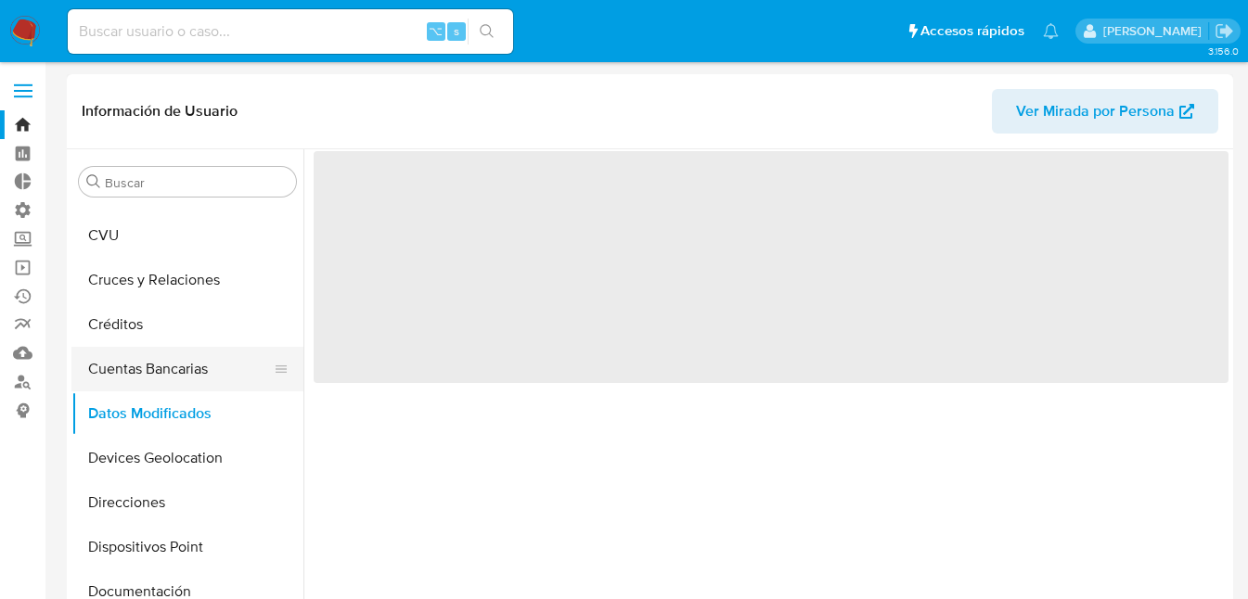
scroll to position [144, 0]
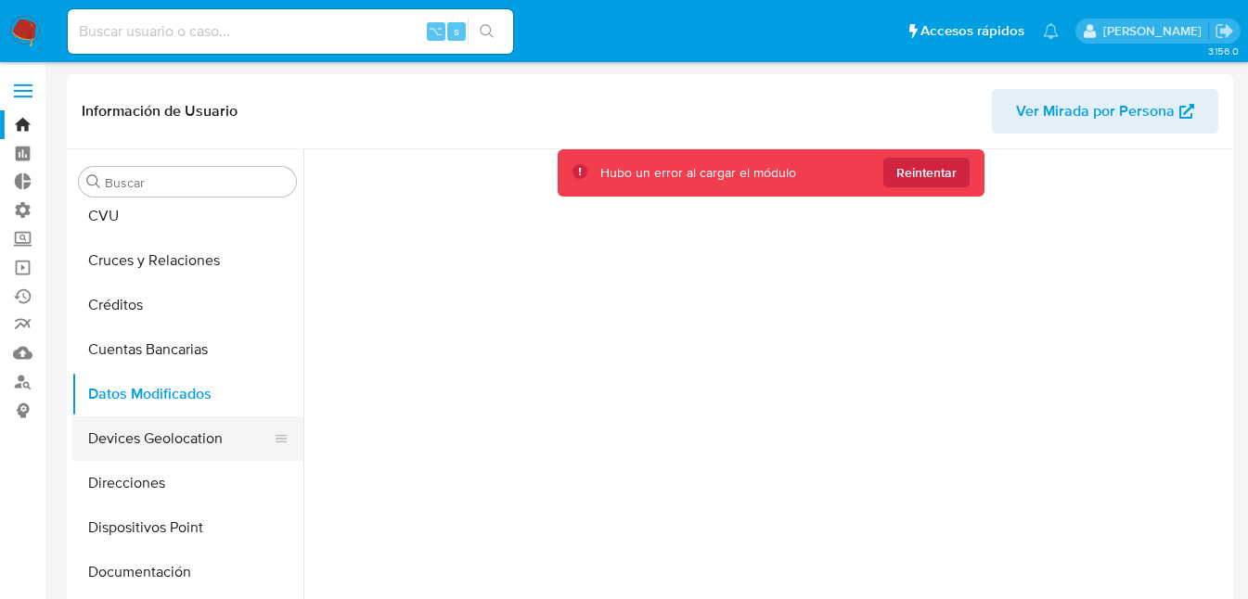
click at [131, 437] on button "Devices Geolocation" at bounding box center [179, 439] width 217 height 45
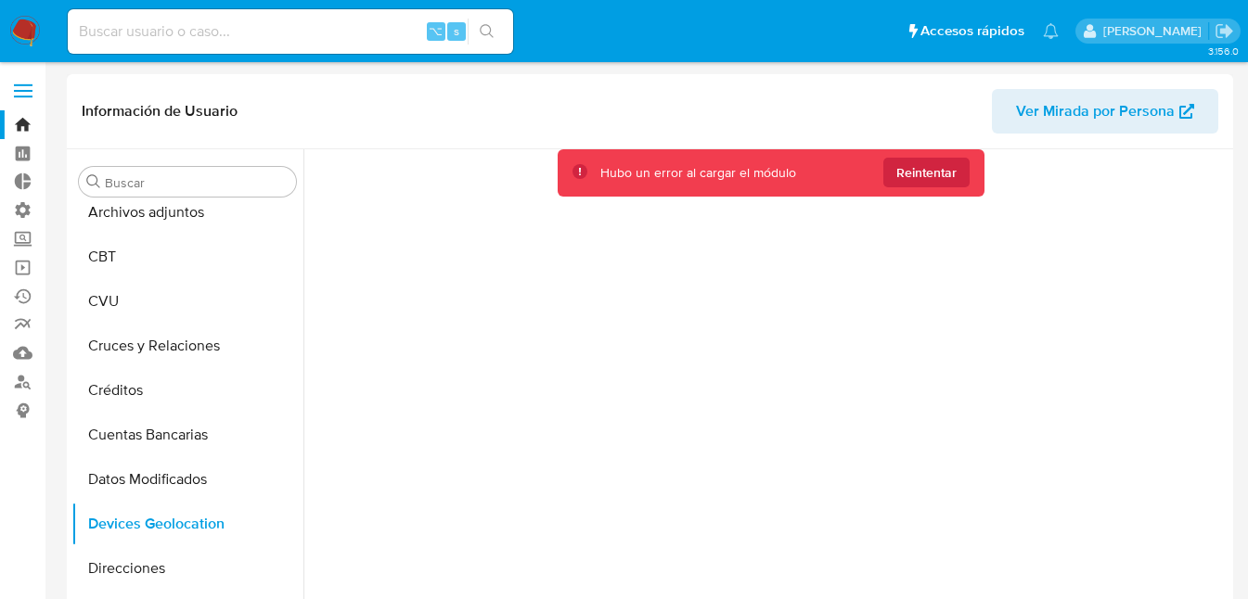
scroll to position [58, 0]
click at [172, 349] on button "Cruces y Relaciones" at bounding box center [179, 347] width 217 height 45
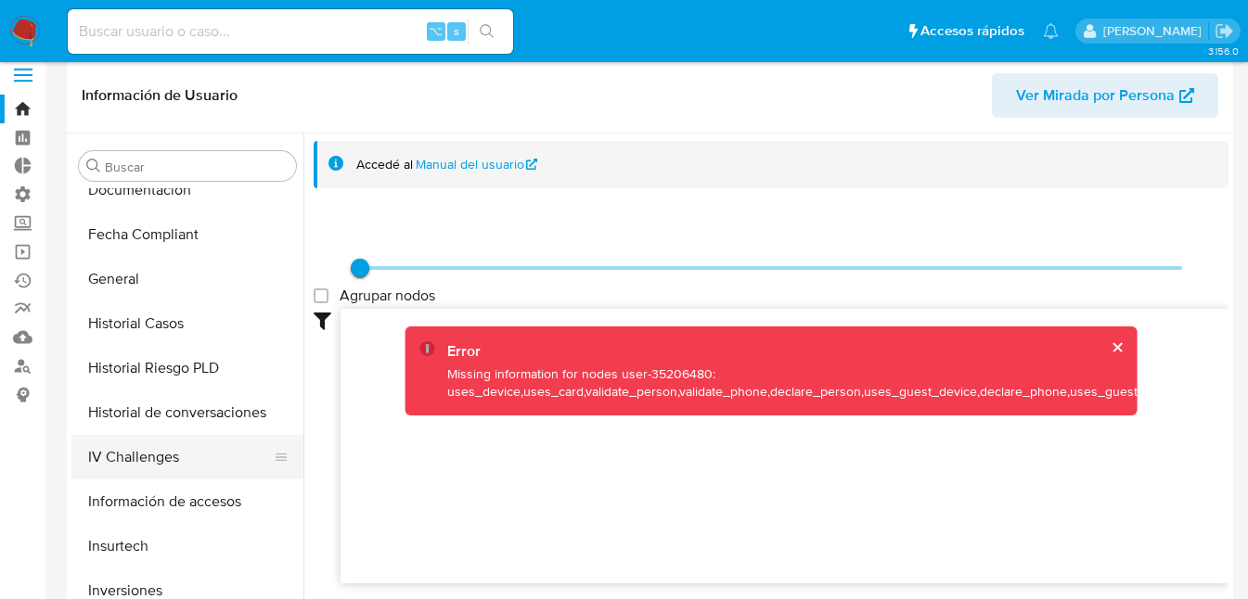
scroll to position [515, 0]
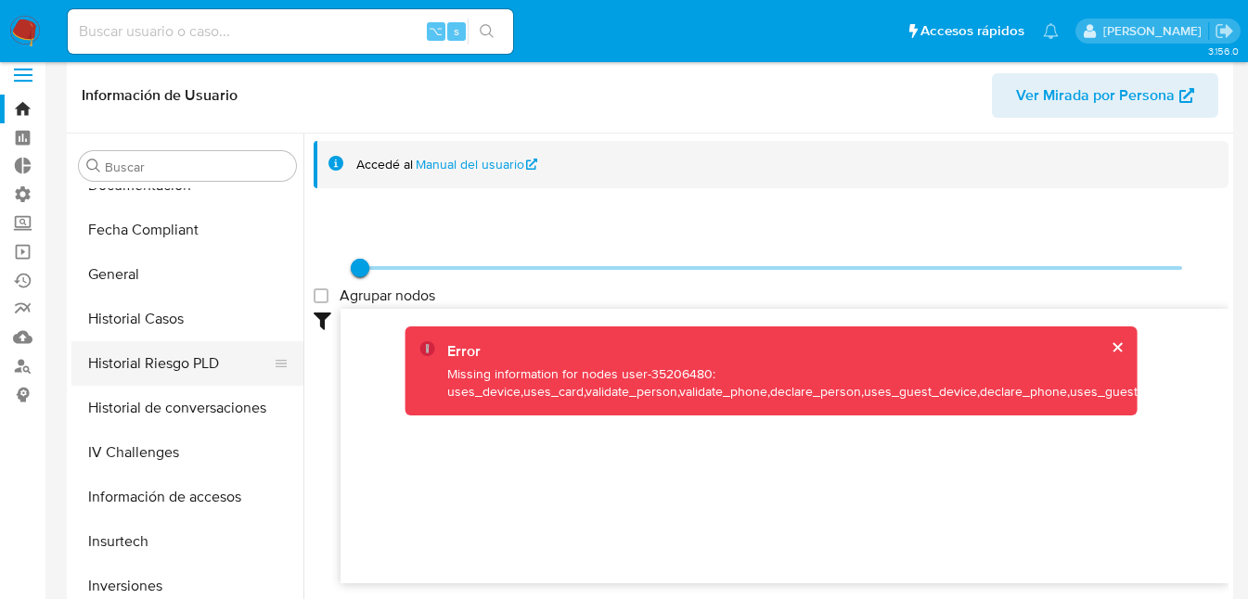
click at [129, 366] on button "Historial Riesgo PLD" at bounding box center [179, 363] width 217 height 45
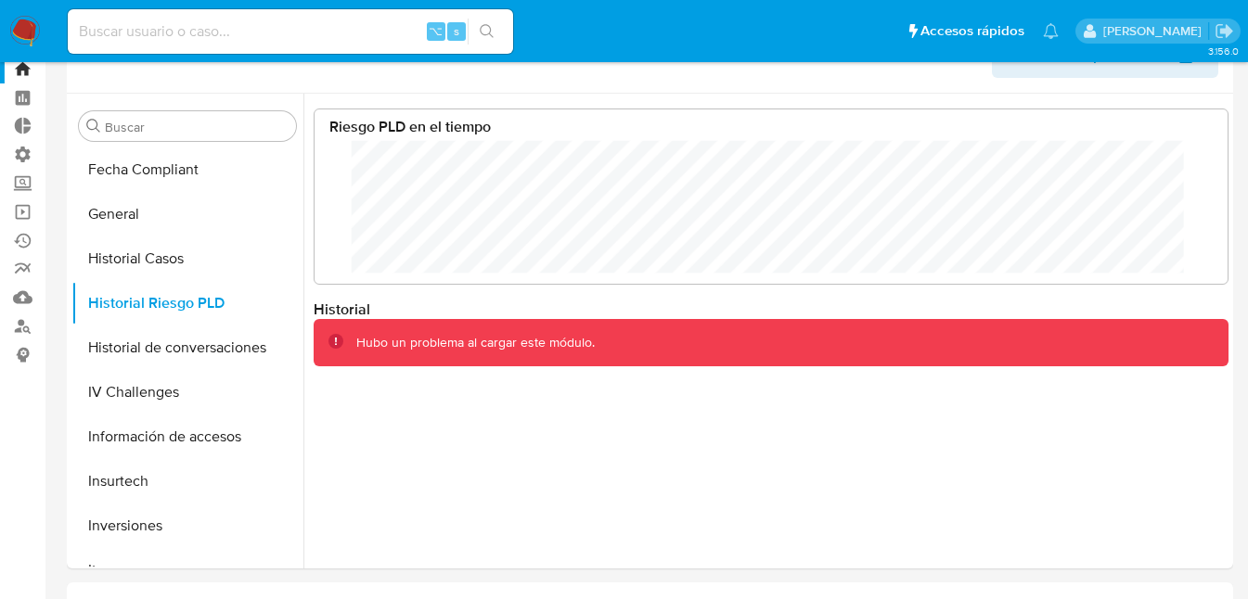
scroll to position [0, 0]
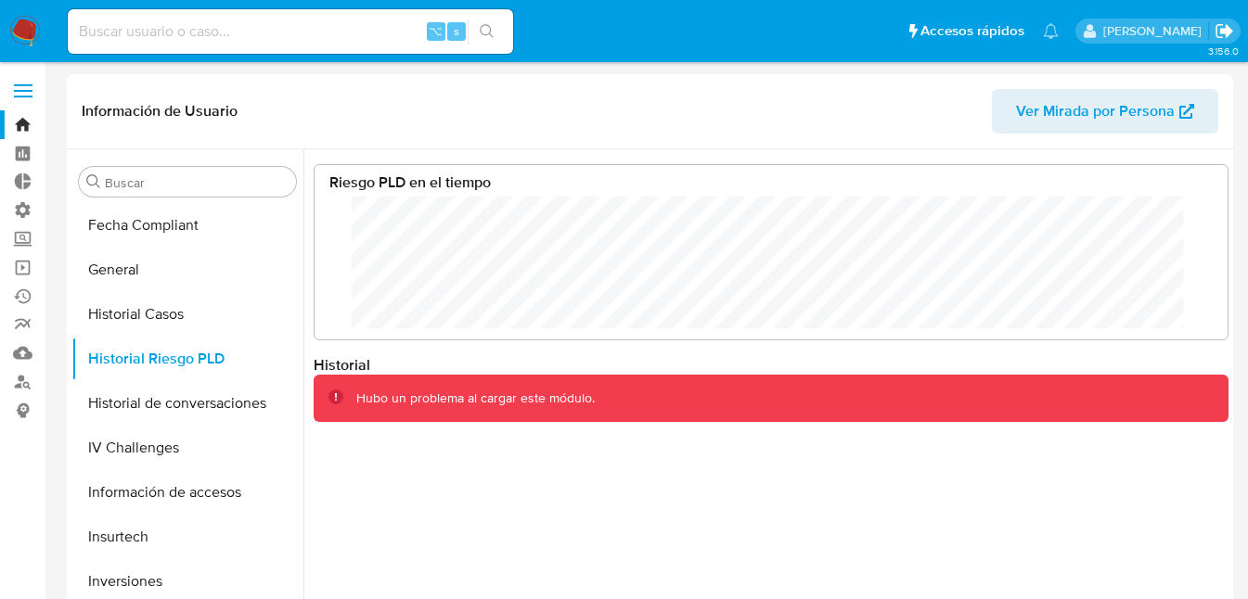
click at [1217, 31] on icon "Salir" at bounding box center [1223, 30] width 19 height 19
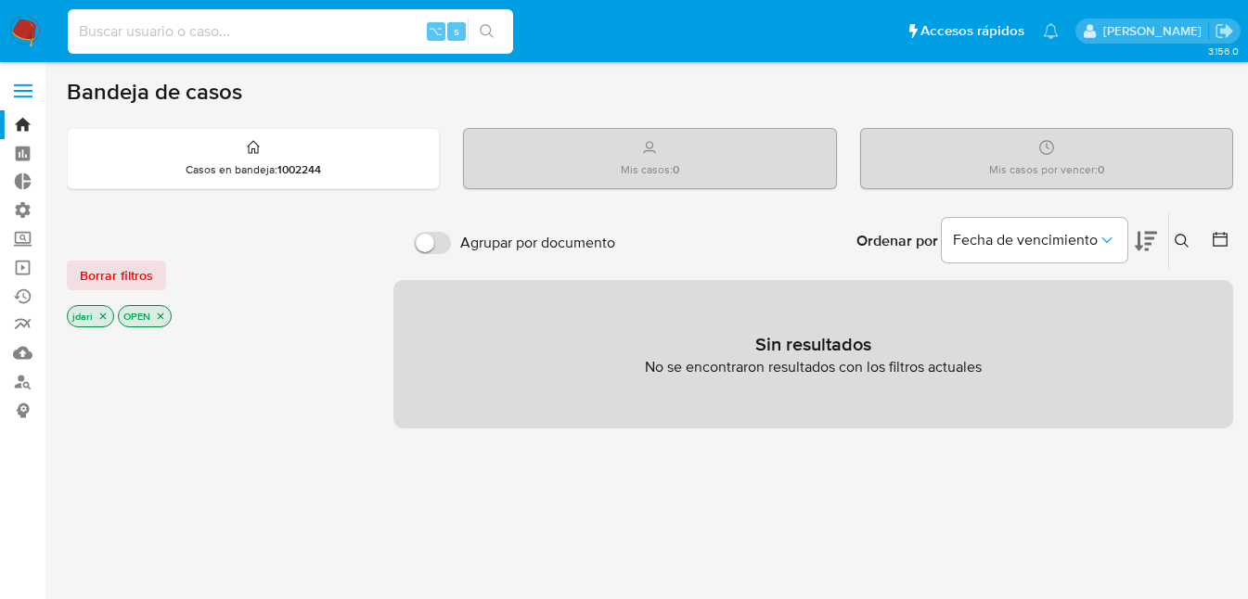
click at [156, 28] on input at bounding box center [290, 31] width 445 height 24
paste input "[PERSON_NAME].mer"
type input "[PERSON_NAME].mer"
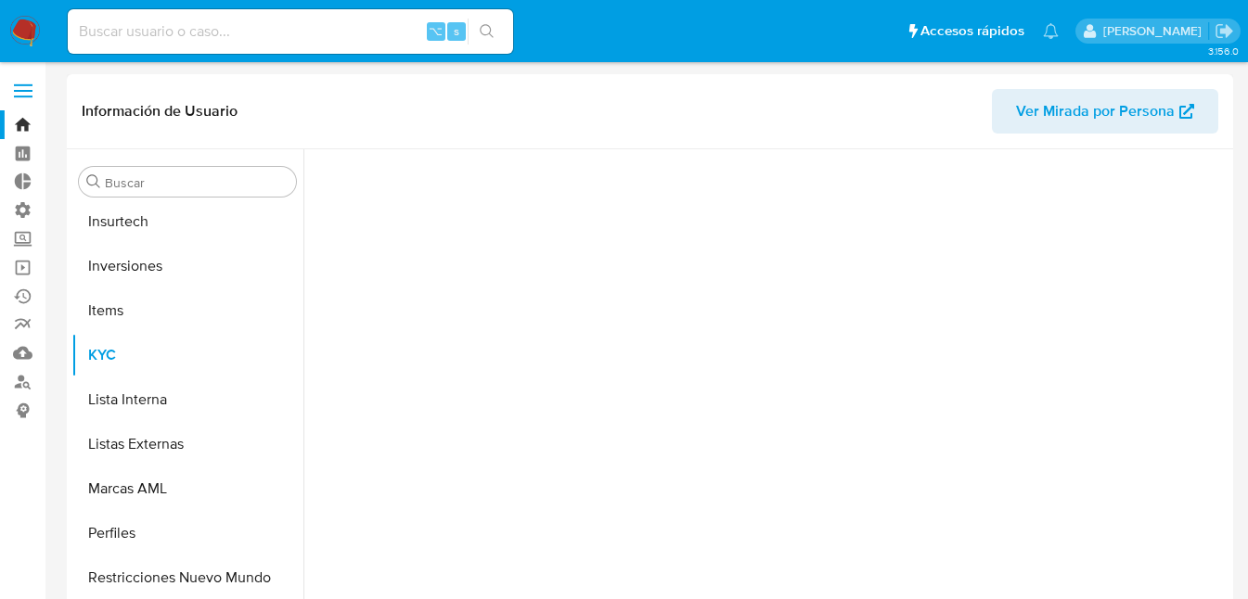
scroll to position [873, 0]
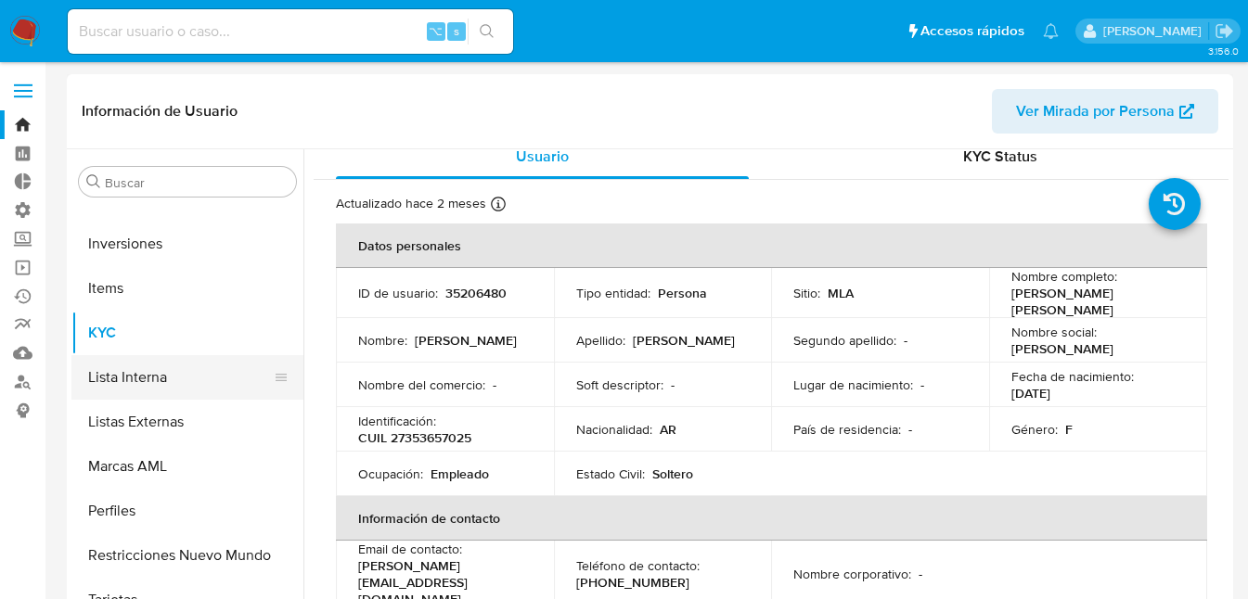
select select "10"
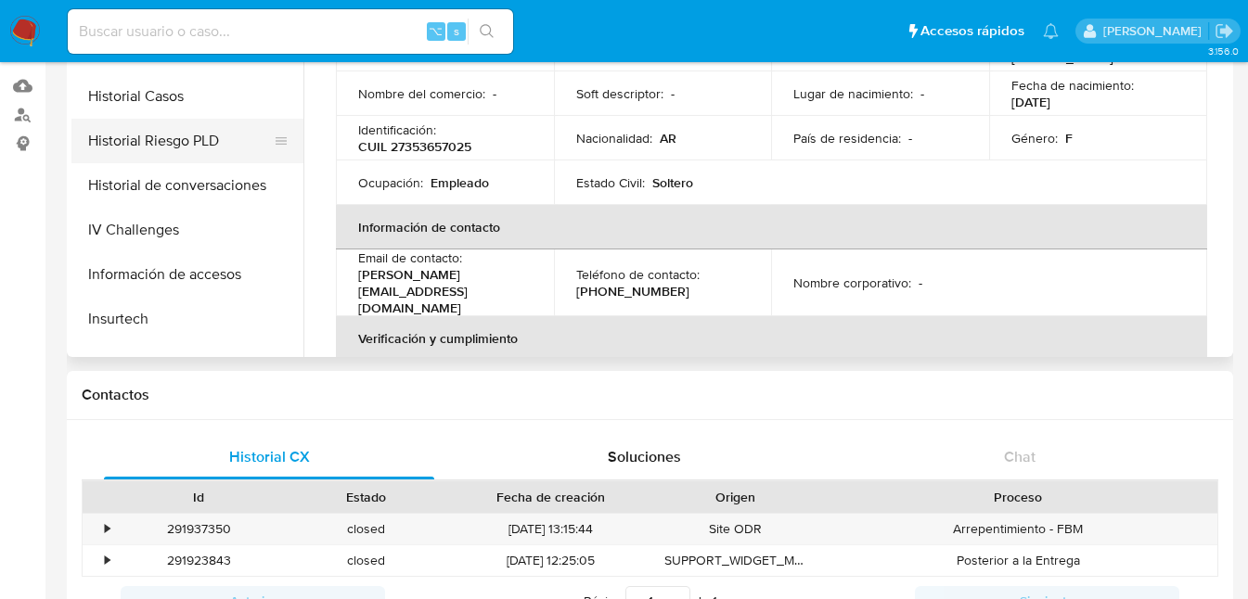
scroll to position [484, 0]
click at [156, 135] on button "Historial Riesgo PLD" at bounding box center [179, 143] width 217 height 45
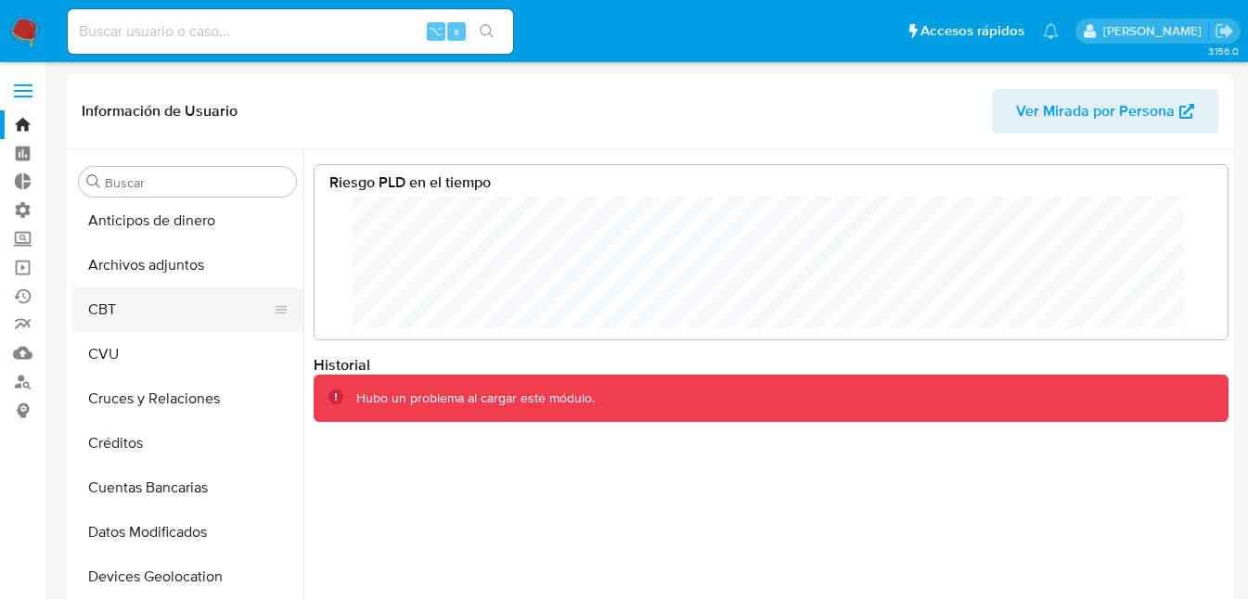
scroll to position [0, 0]
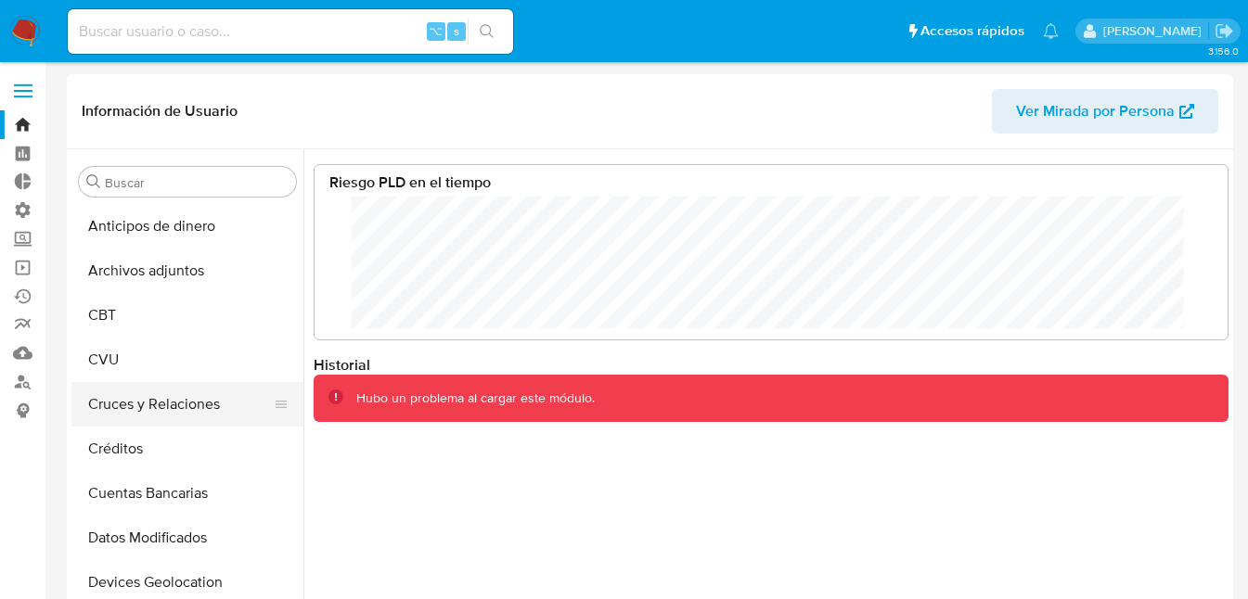
click at [145, 404] on button "Cruces y Relaciones" at bounding box center [179, 404] width 217 height 45
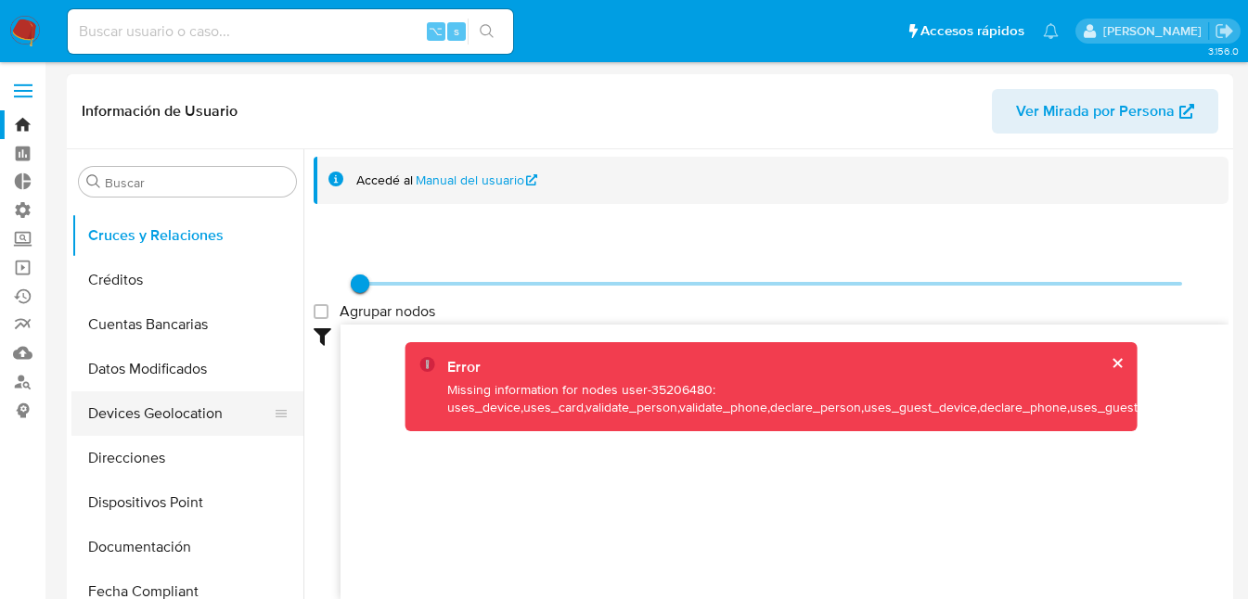
scroll to position [177, 0]
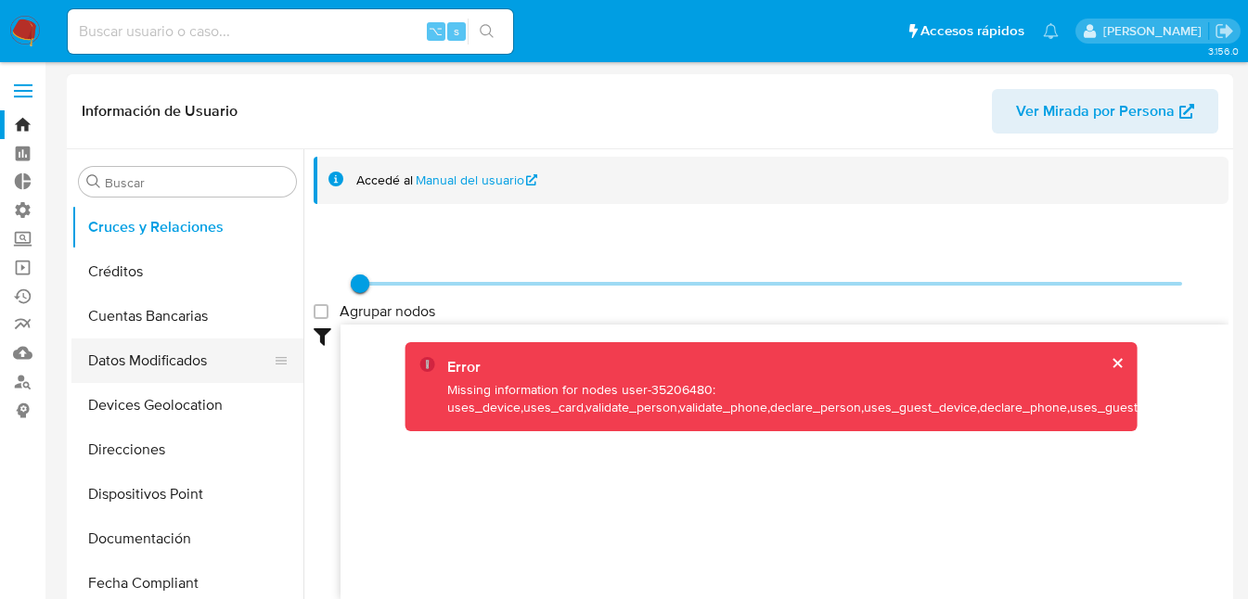
click at [155, 355] on button "Datos Modificados" at bounding box center [179, 361] width 217 height 45
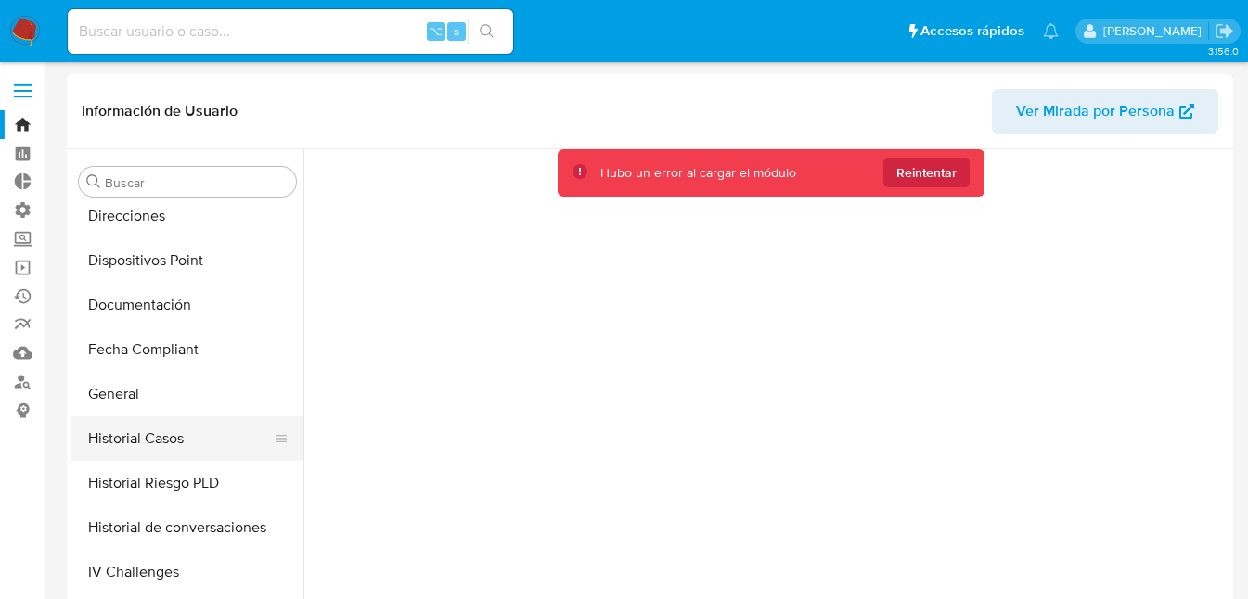
scroll to position [452, 0]
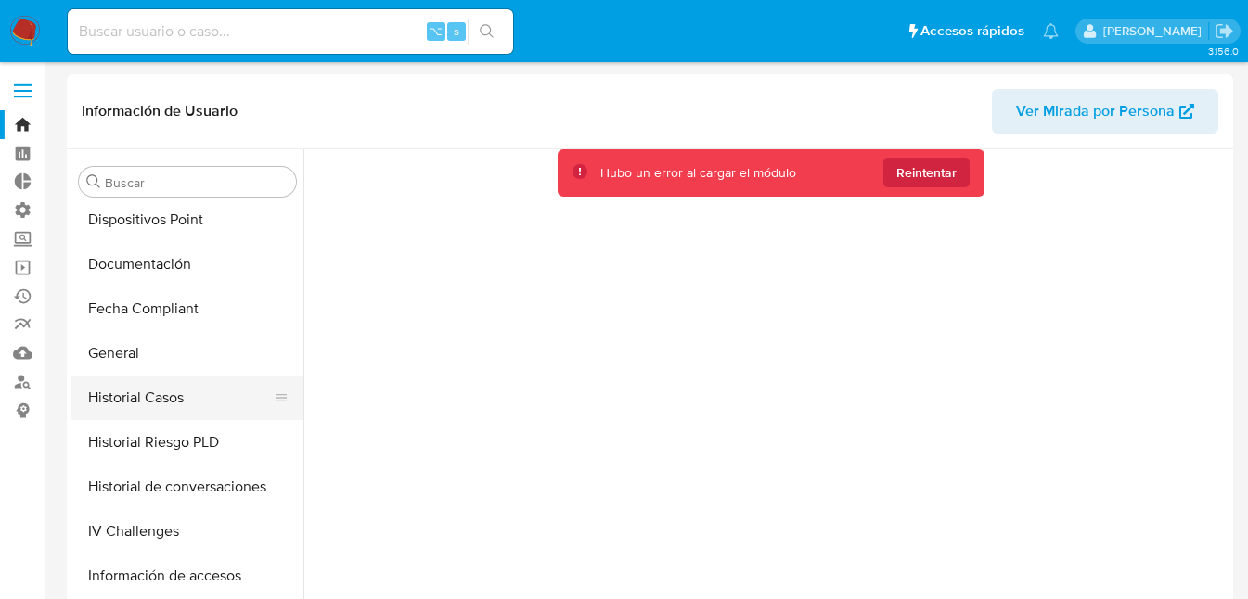
click at [148, 402] on button "Historial Casos" at bounding box center [179, 398] width 217 height 45
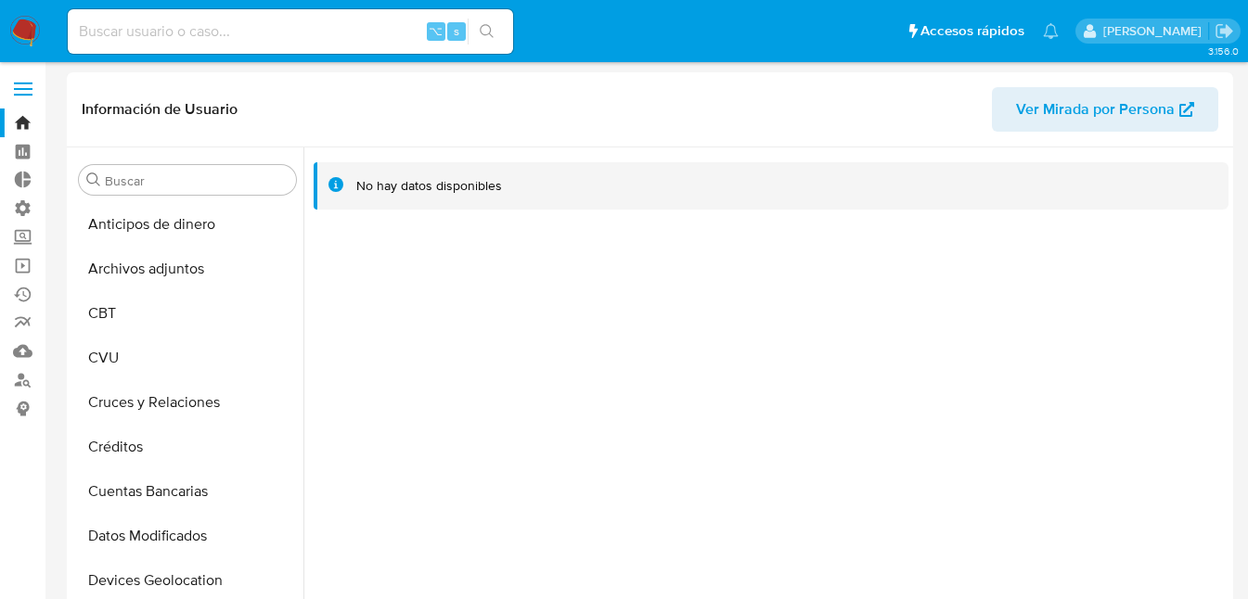
scroll to position [0, 0]
click at [26, 208] on label "Administración" at bounding box center [110, 210] width 221 height 29
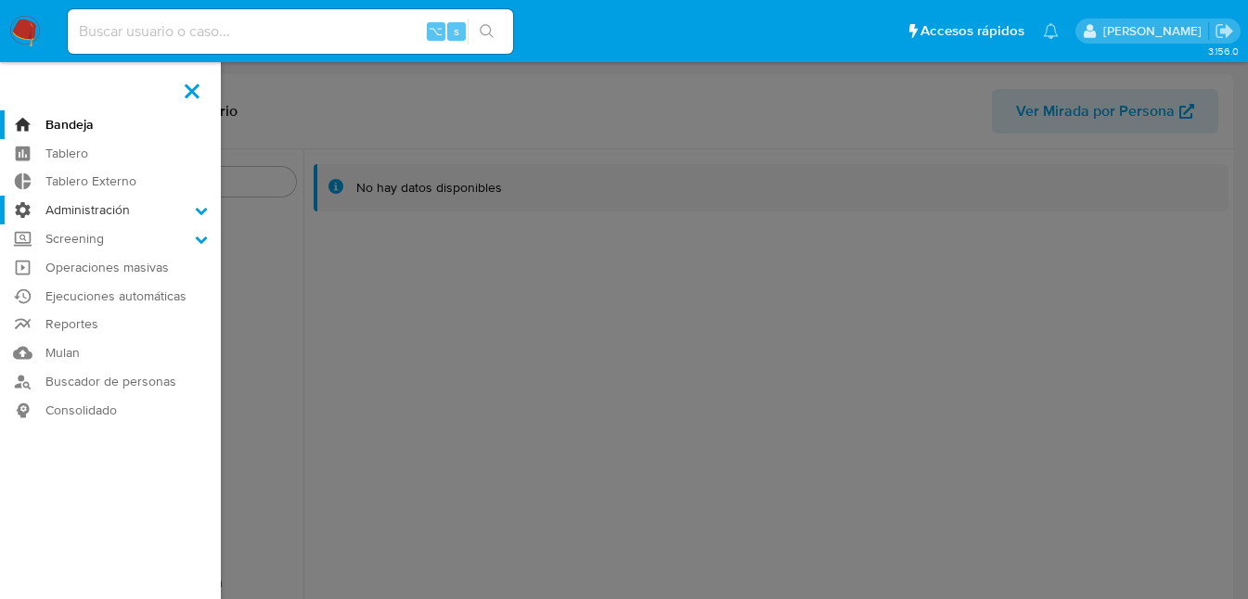
click at [0, 0] on input "Administración" at bounding box center [0, 0] width 0 height 0
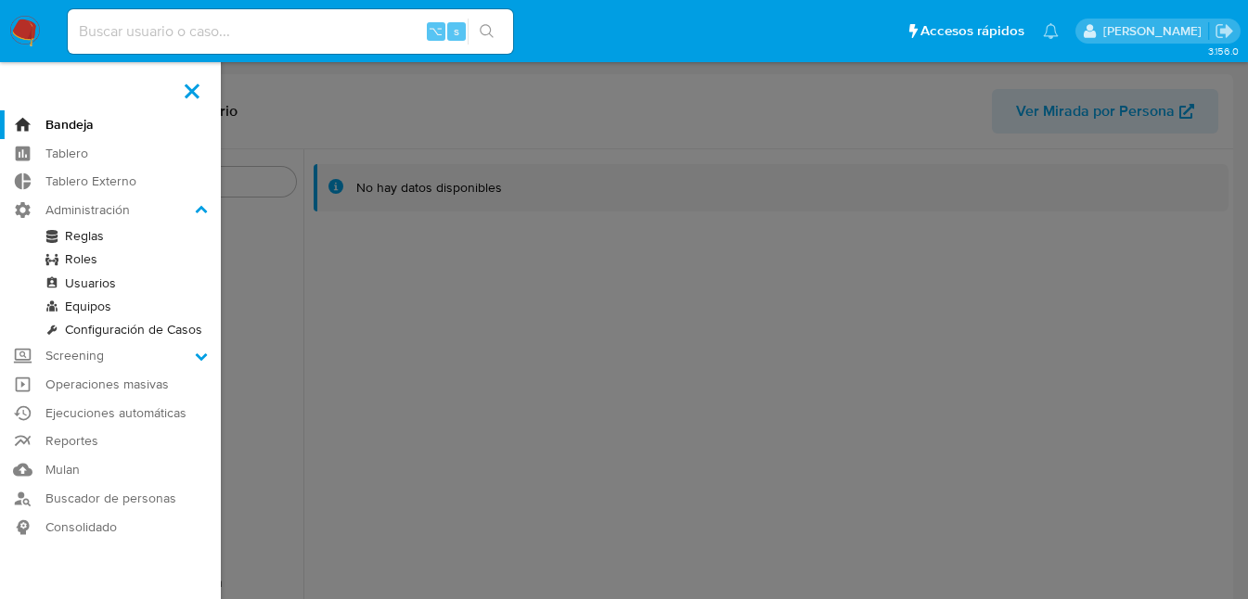
click at [85, 232] on link "Reglas" at bounding box center [110, 235] width 221 height 23
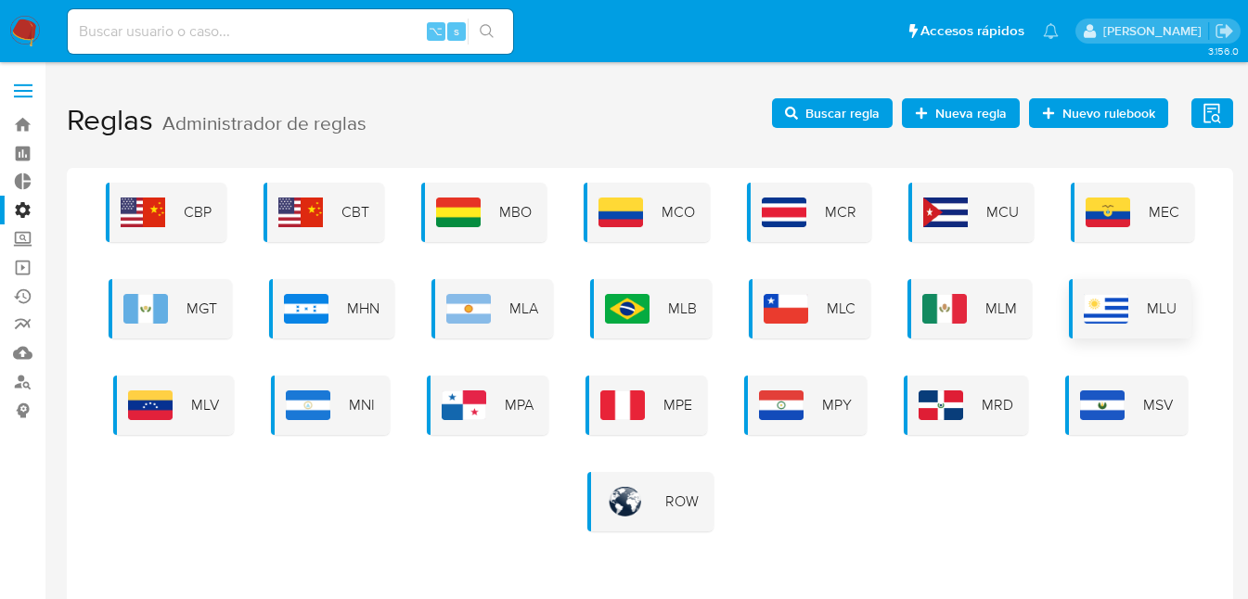
click at [1130, 304] on div "MLU" at bounding box center [1130, 308] width 122 height 59
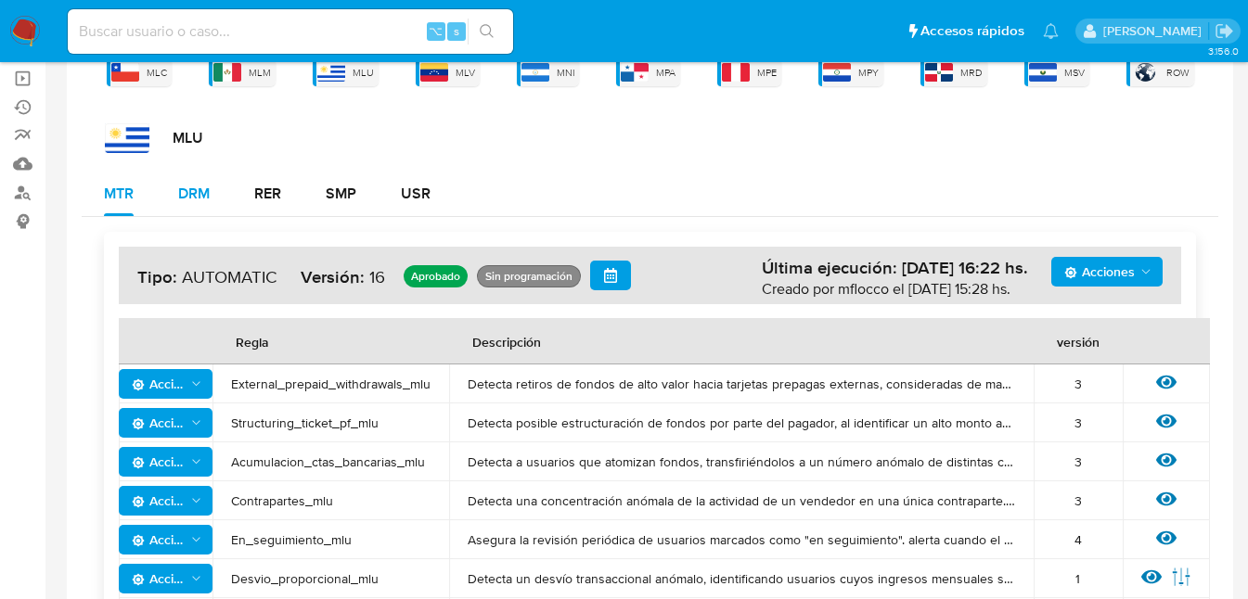
click at [209, 188] on div "DRM" at bounding box center [194, 193] width 32 height 15
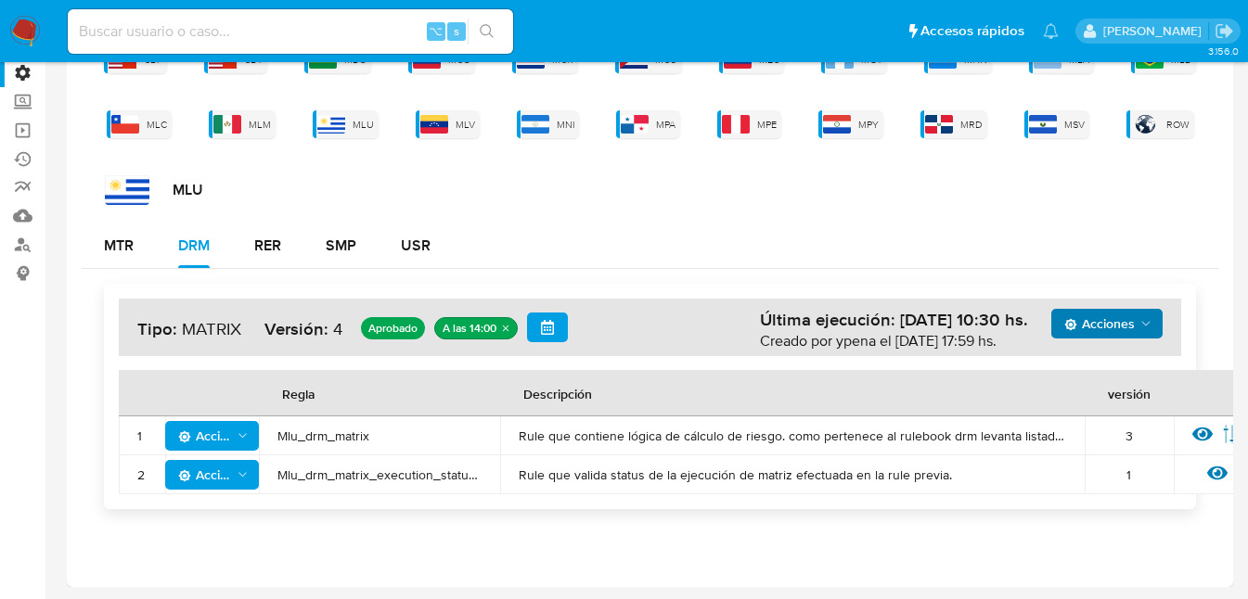
click at [1111, 323] on span "Acciones" at bounding box center [1099, 324] width 71 height 30
click at [810, 228] on div "MTR DRM RER SMP USR" at bounding box center [650, 246] width 1136 height 45
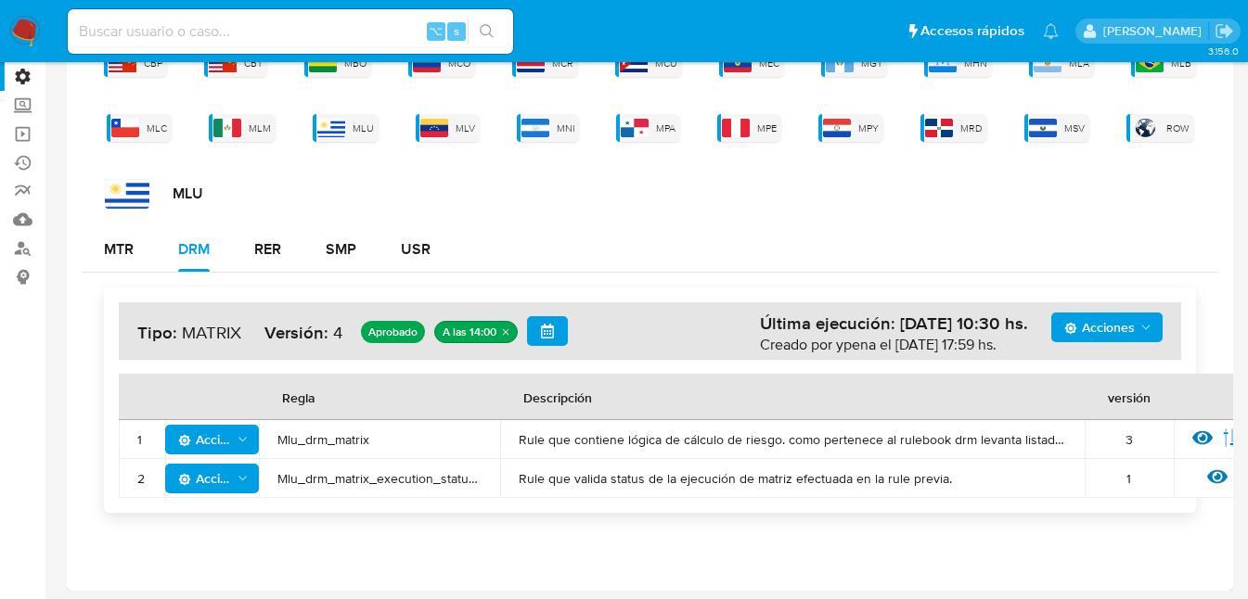
scroll to position [107, 0]
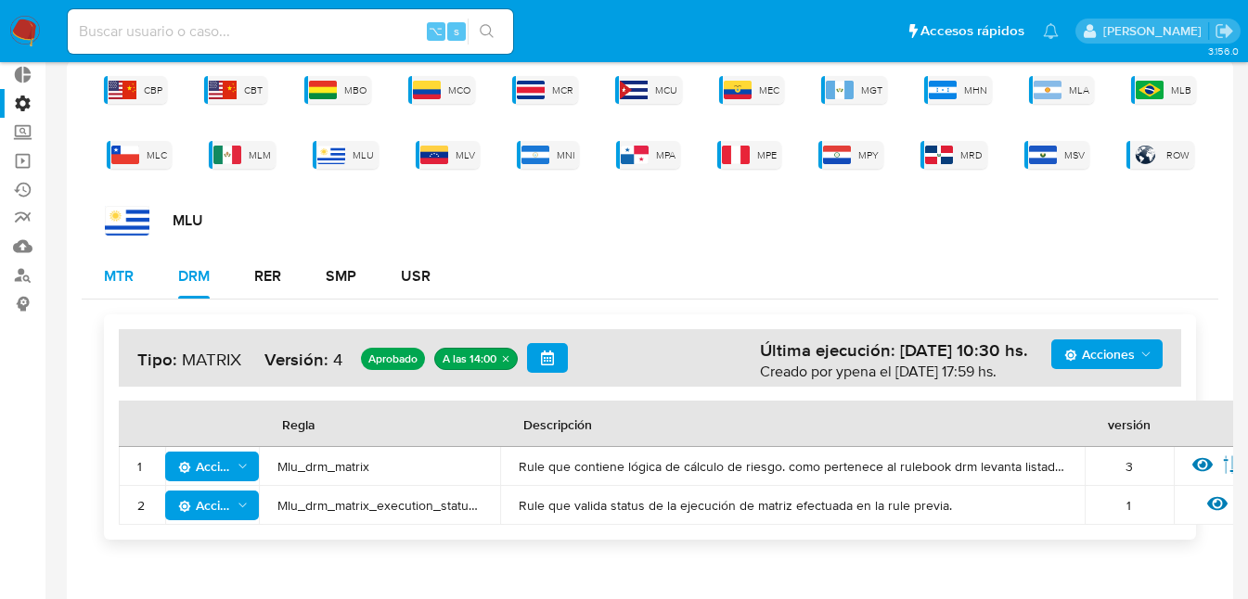
click at [124, 276] on div "MTR" at bounding box center [119, 276] width 30 height 15
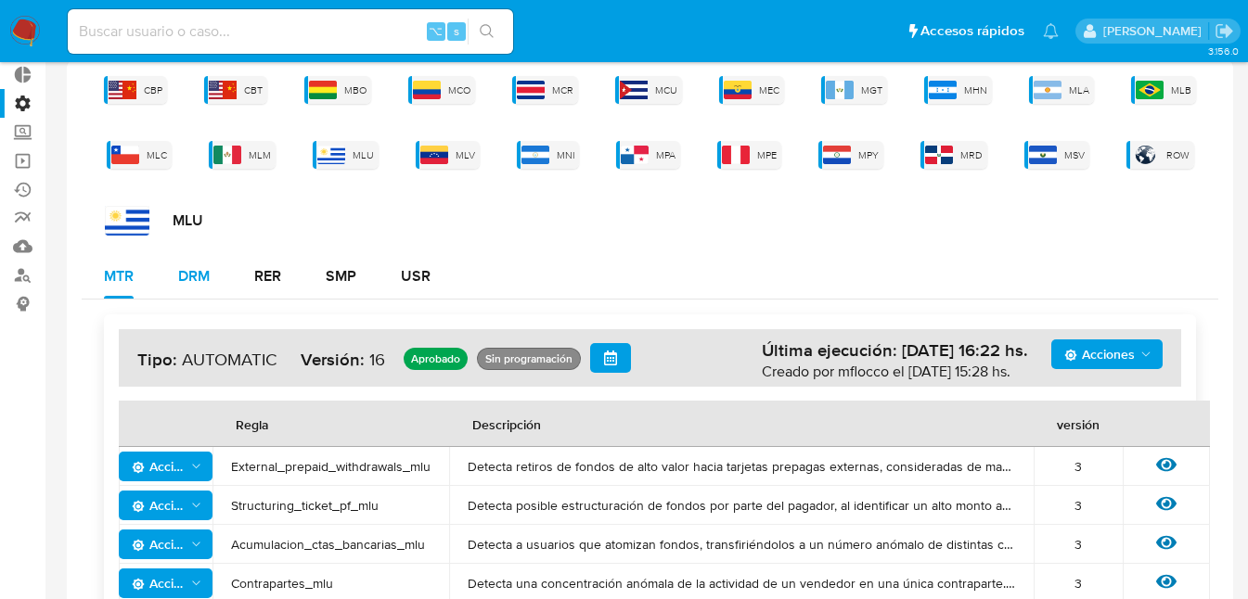
click at [207, 275] on div "DRM" at bounding box center [194, 276] width 32 height 15
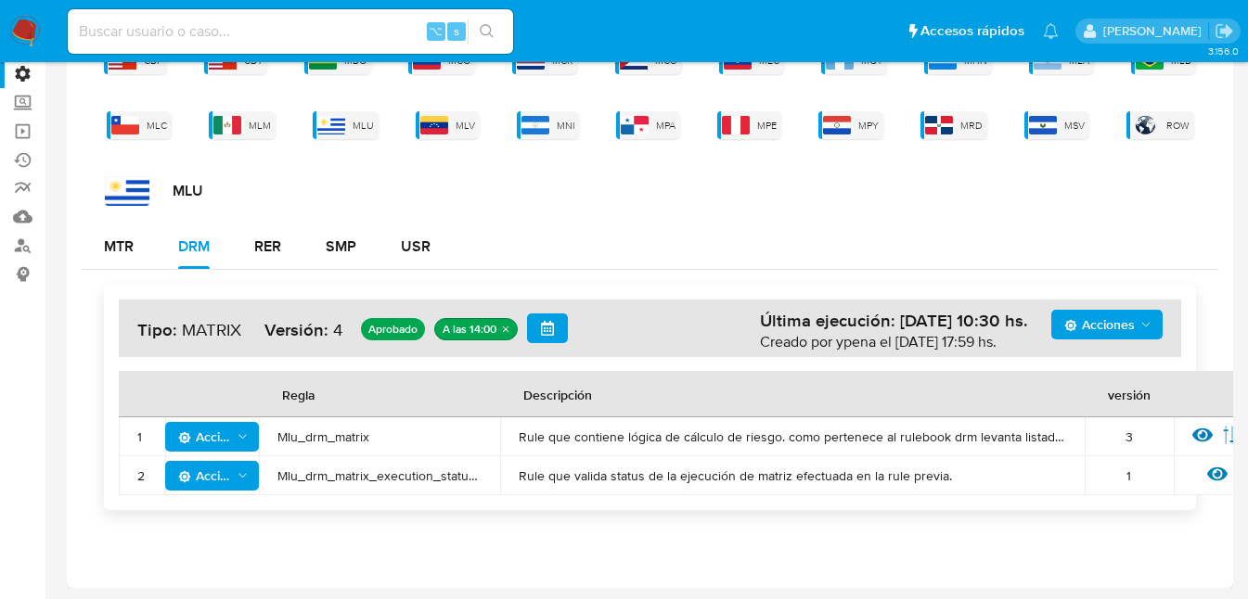
scroll to position [137, 0]
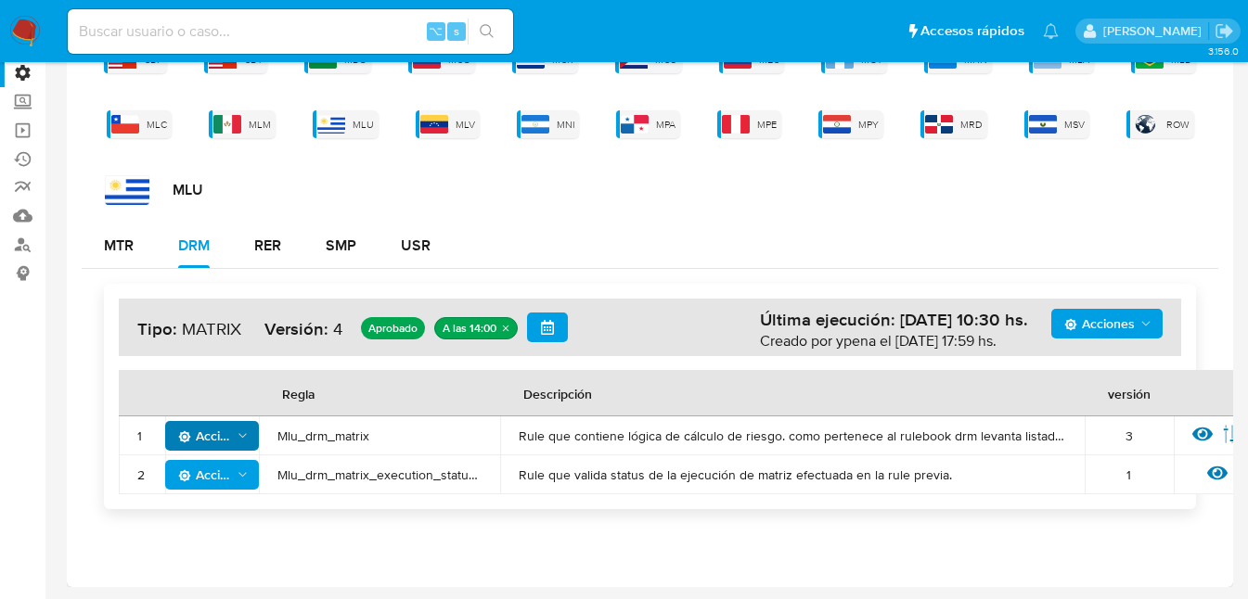
click at [217, 439] on span "Acciones" at bounding box center [205, 436] width 54 height 30
click at [677, 234] on div "MTR DRM RER SMP USR" at bounding box center [650, 246] width 1136 height 45
click at [122, 244] on div "MTR" at bounding box center [119, 245] width 30 height 15
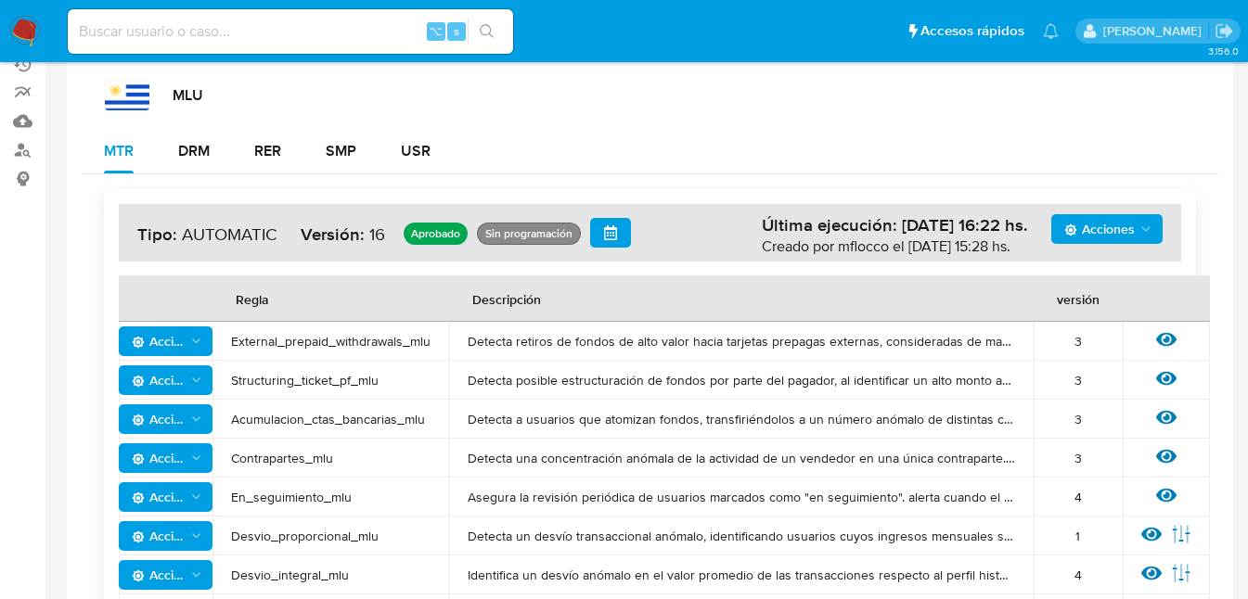
scroll to position [48, 0]
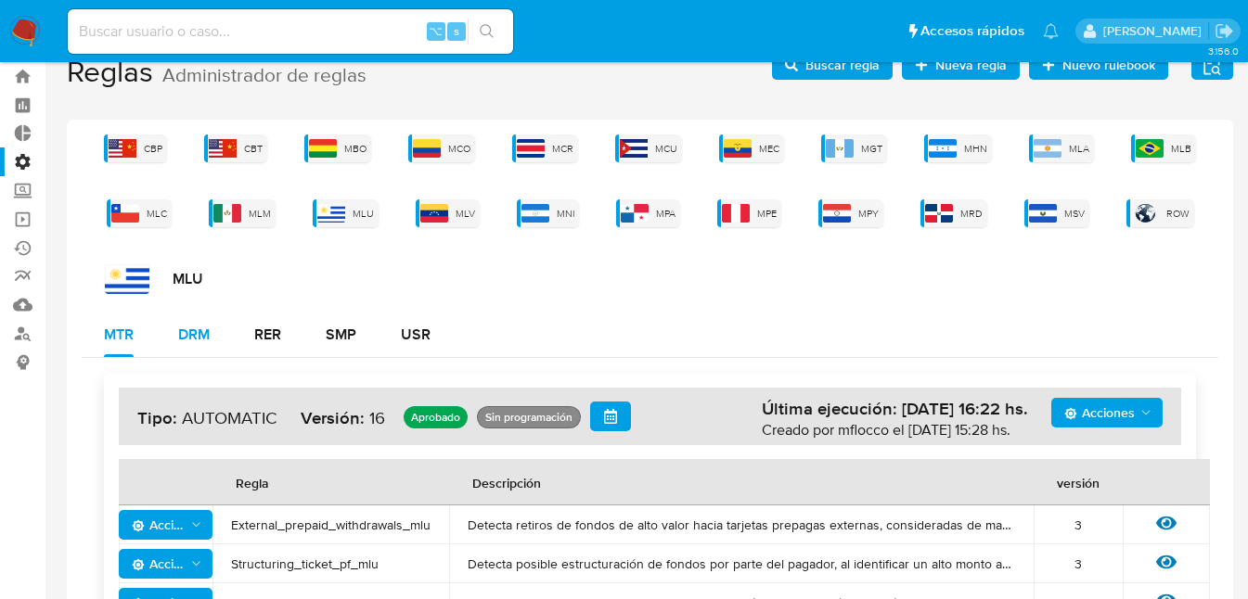
click at [199, 338] on div "DRM" at bounding box center [194, 334] width 32 height 15
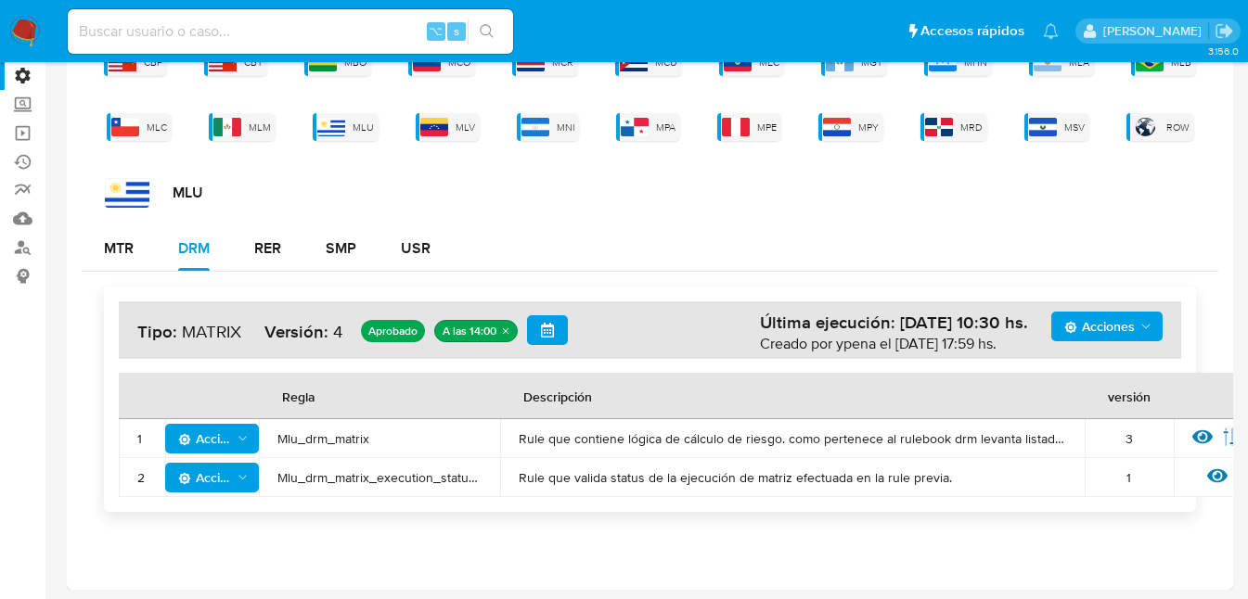
scroll to position [137, 0]
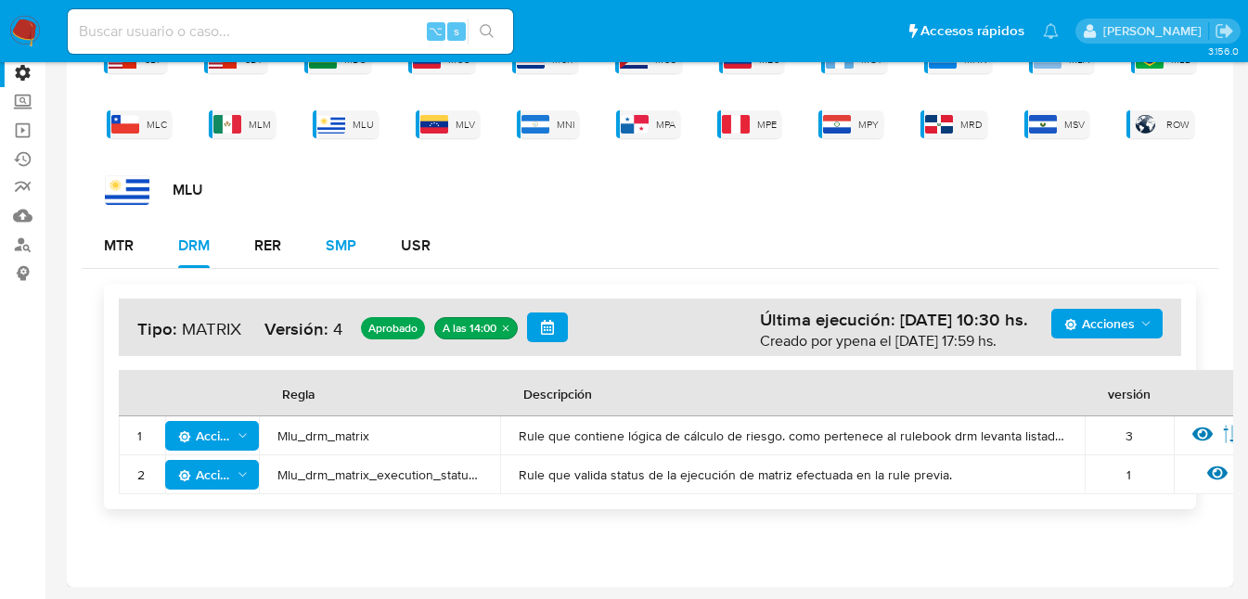
click at [342, 253] on div "SMP" at bounding box center [341, 245] width 31 height 15
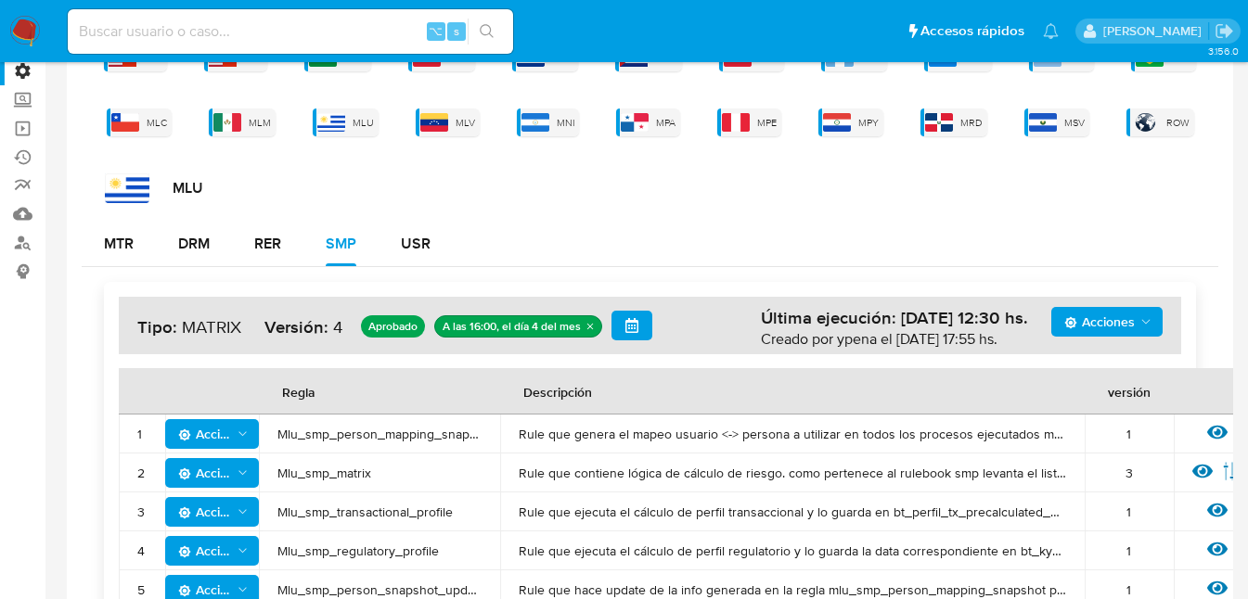
scroll to position [206, 0]
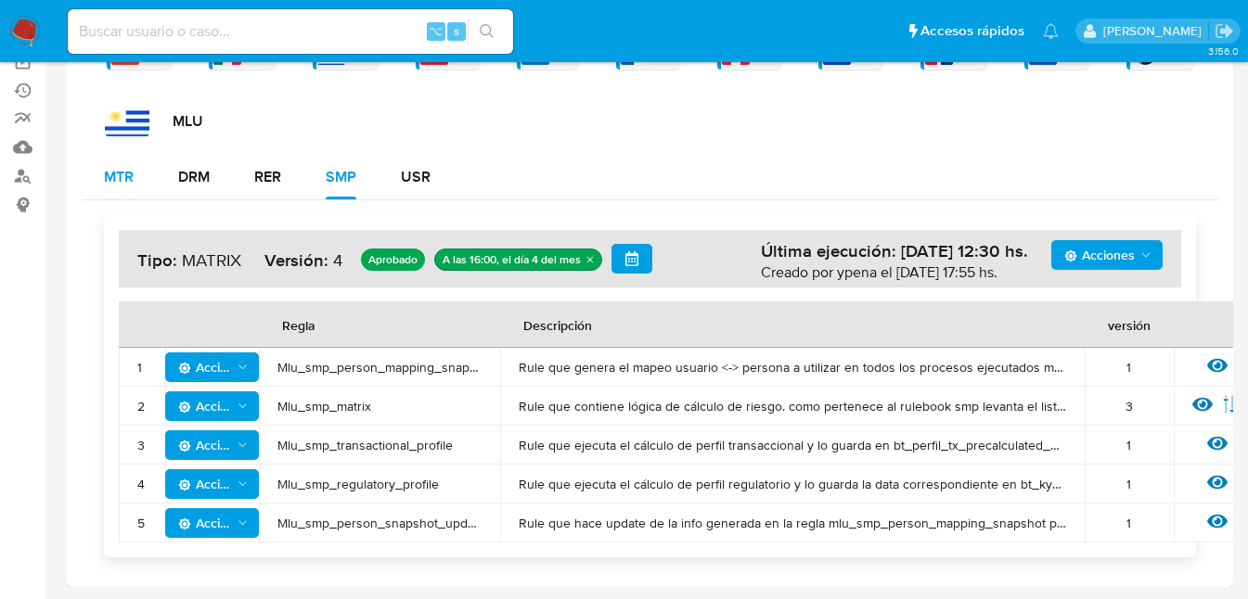
click at [114, 171] on div "MTR" at bounding box center [119, 177] width 30 height 15
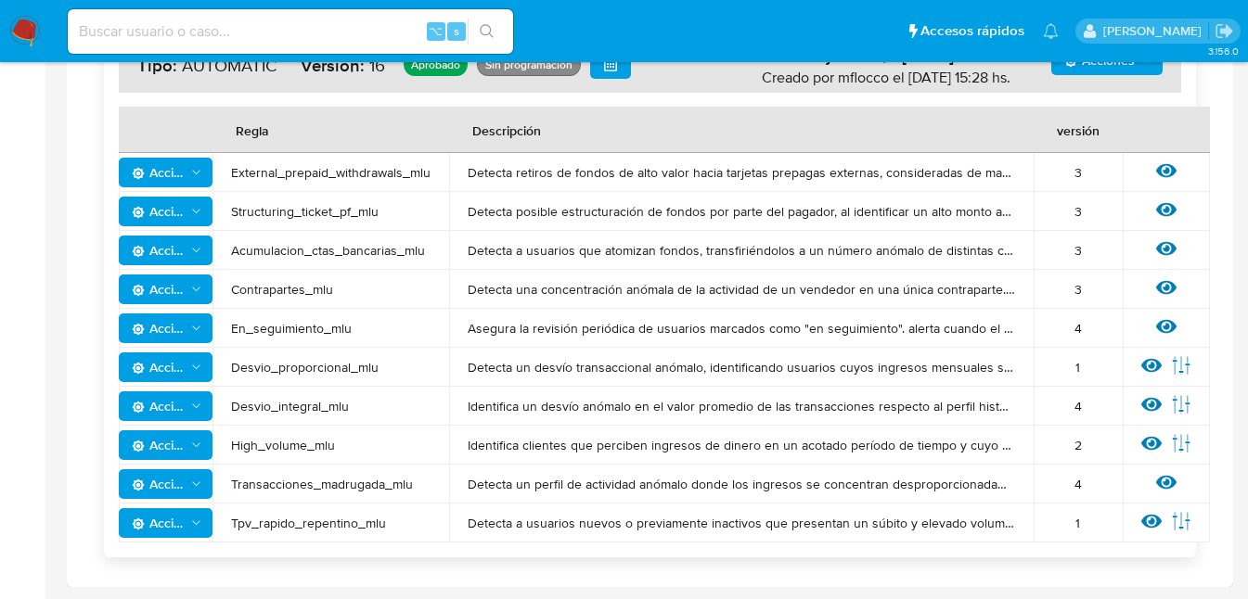
scroll to position [0, 0]
